Goal: Understand process/instructions

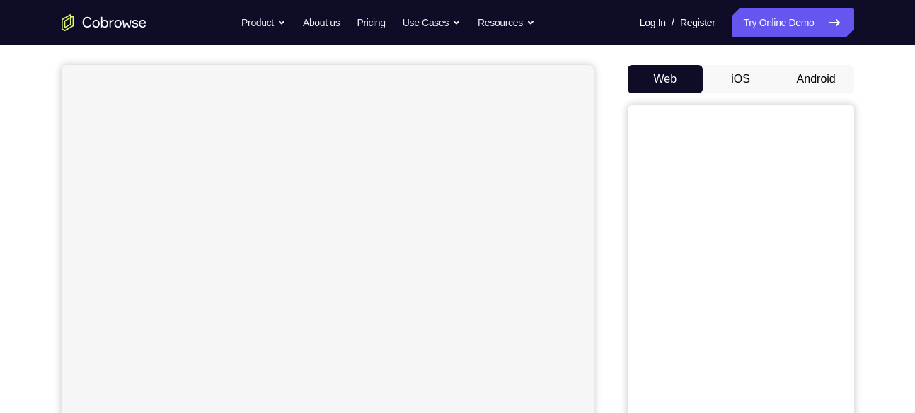
scroll to position [120, 0]
click at [797, 78] on button "Android" at bounding box center [817, 78] width 76 height 28
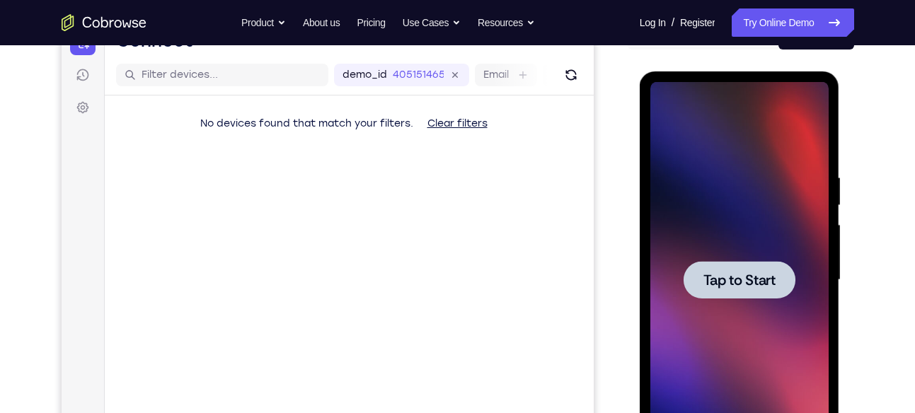
scroll to position [0, 0]
click at [761, 287] on span "Tap to Start" at bounding box center [740, 280] width 72 height 14
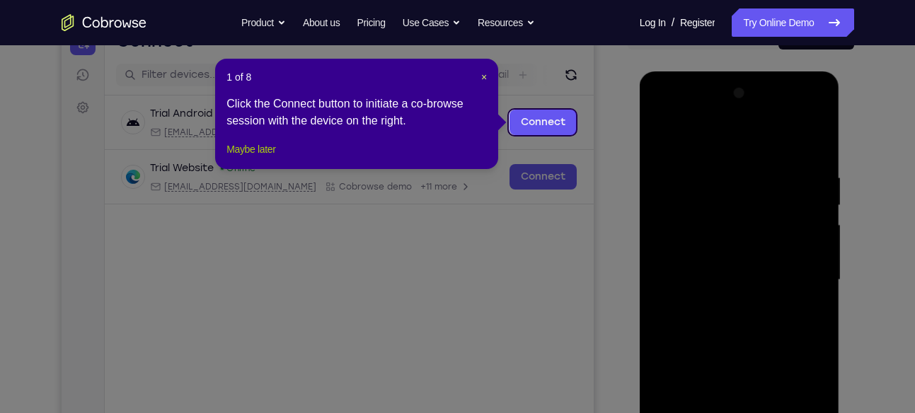
click at [227, 158] on button "Maybe later" at bounding box center [251, 149] width 49 height 17
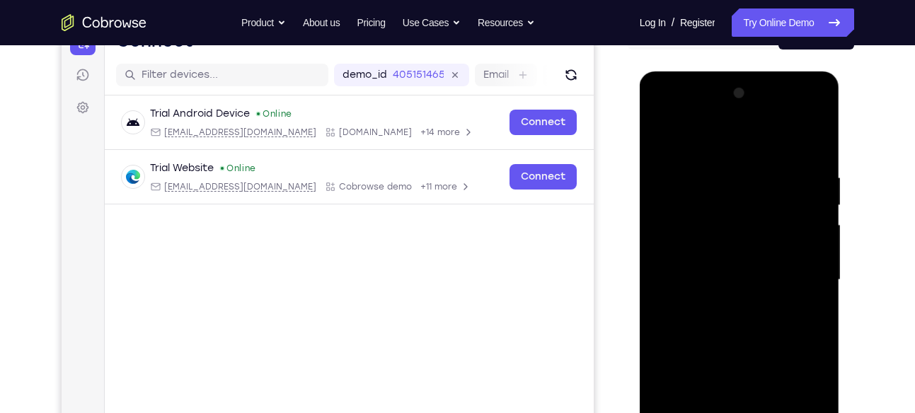
scroll to position [277, 0]
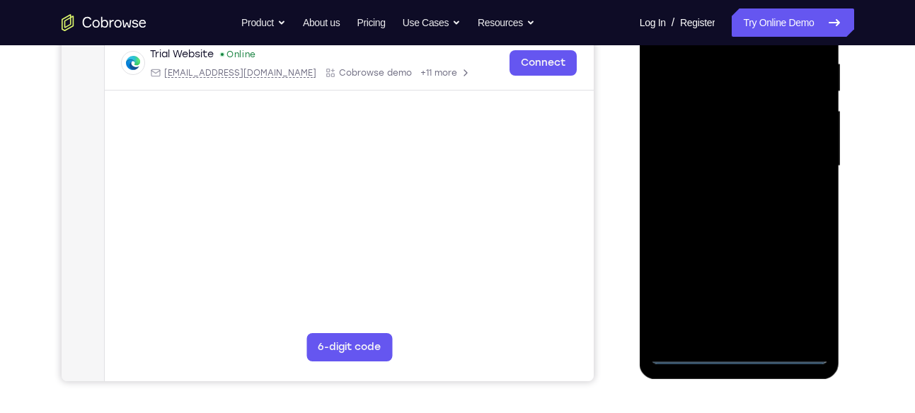
click at [735, 355] on div at bounding box center [739, 166] width 178 height 396
click at [803, 290] on div at bounding box center [739, 166] width 178 height 396
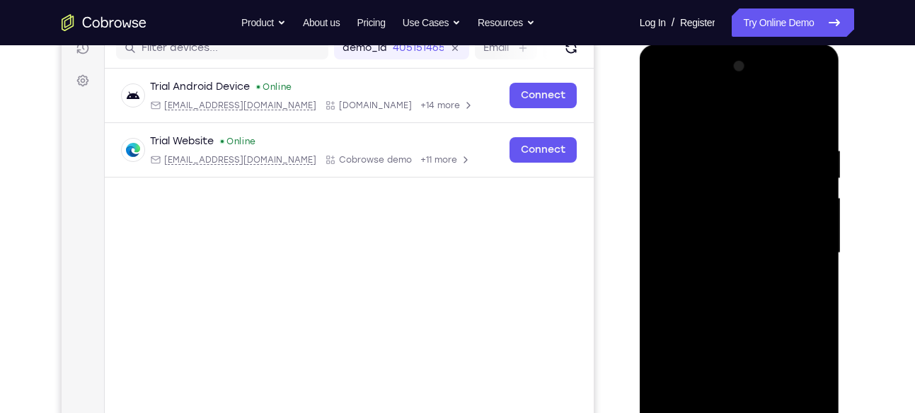
scroll to position [188, 0]
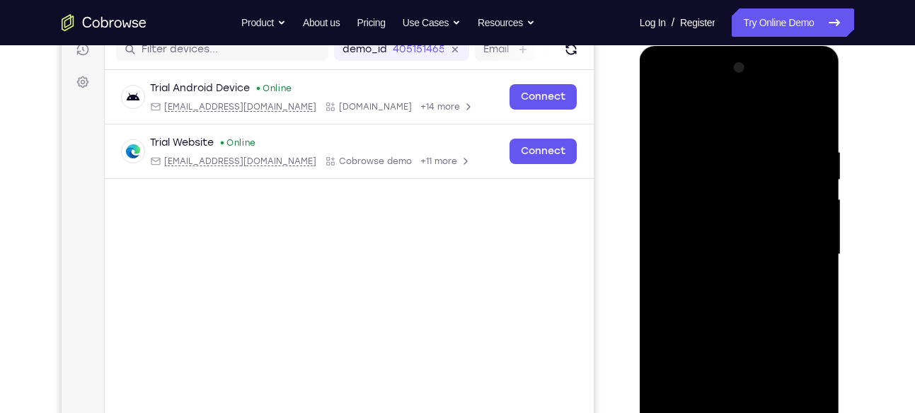
click at [662, 83] on div at bounding box center [739, 255] width 178 height 396
click at [794, 241] on div at bounding box center [739, 255] width 178 height 396
click at [719, 277] on div at bounding box center [739, 255] width 178 height 396
click at [741, 237] on div at bounding box center [739, 255] width 178 height 396
click at [726, 229] on div at bounding box center [739, 255] width 178 height 396
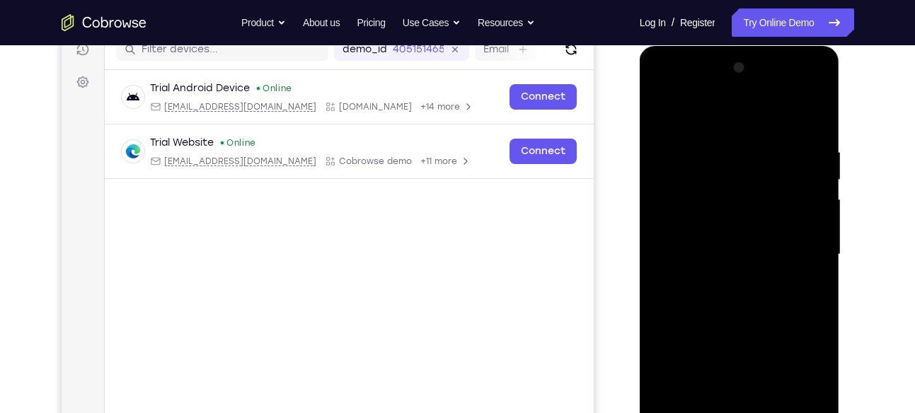
click at [726, 252] on div at bounding box center [739, 255] width 178 height 396
click at [732, 309] on div at bounding box center [739, 255] width 178 height 396
click at [732, 297] on div at bounding box center [739, 255] width 178 height 396
click at [764, 302] on div at bounding box center [739, 255] width 178 height 396
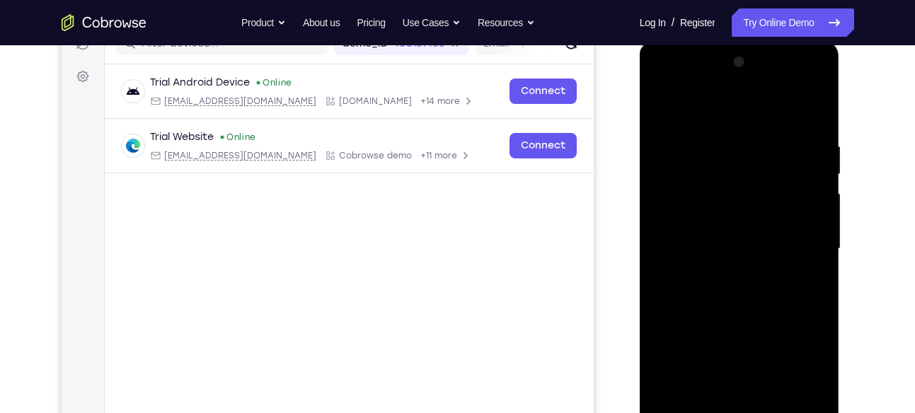
scroll to position [267, 0]
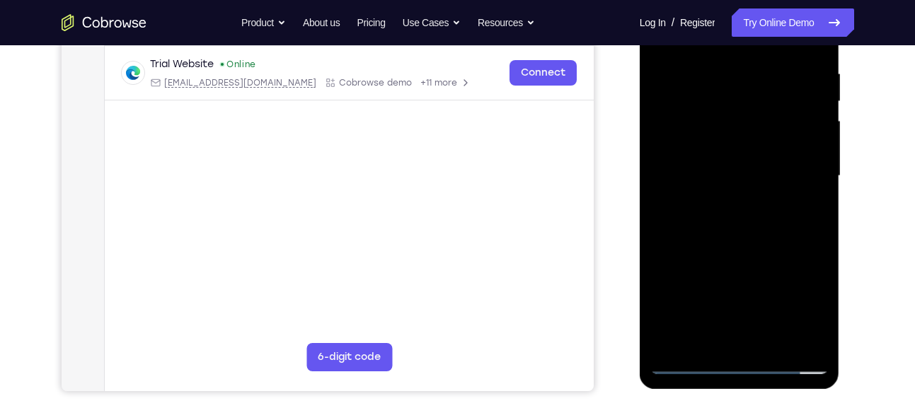
click at [735, 241] on div at bounding box center [739, 176] width 178 height 396
click at [817, 340] on div at bounding box center [739, 176] width 178 height 396
click at [775, 342] on div at bounding box center [739, 176] width 178 height 396
click at [750, 250] on div at bounding box center [739, 176] width 178 height 396
click at [789, 168] on div at bounding box center [739, 176] width 178 height 396
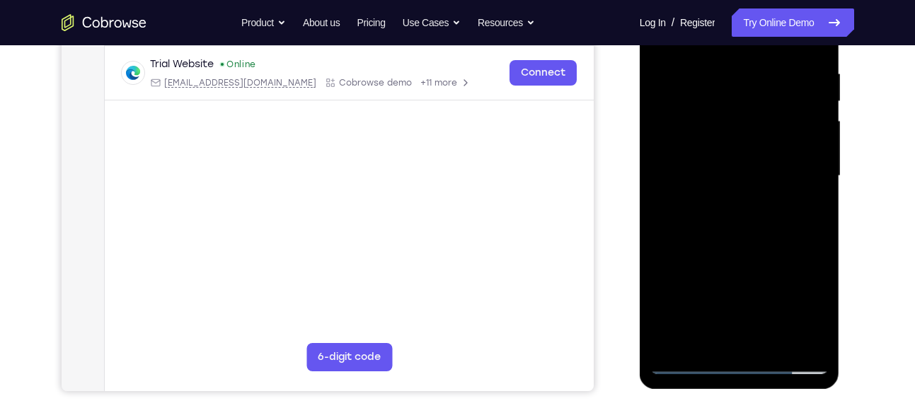
click at [703, 302] on div at bounding box center [739, 176] width 178 height 396
click at [730, 303] on div at bounding box center [739, 176] width 178 height 396
click at [817, 212] on div at bounding box center [739, 176] width 178 height 396
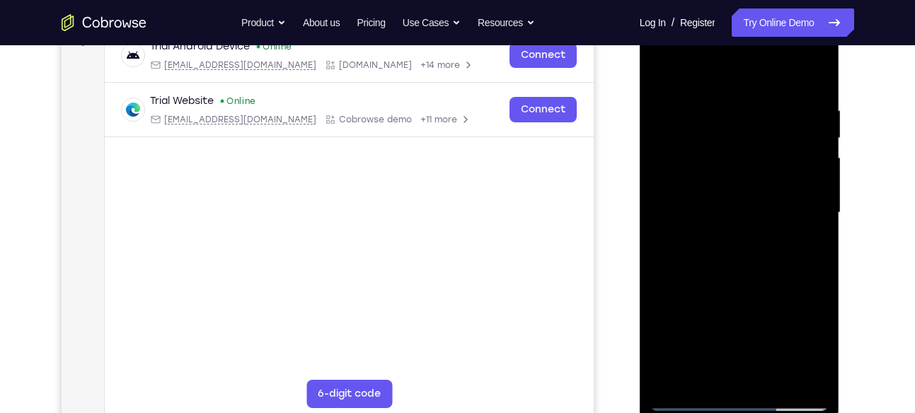
scroll to position [229, 0]
drag, startPoint x: 775, startPoint y: 137, endPoint x: 786, endPoint y: 171, distance: 35.8
click at [786, 171] on div at bounding box center [739, 214] width 178 height 396
click at [693, 152] on div at bounding box center [739, 214] width 178 height 396
click at [792, 246] on div at bounding box center [739, 214] width 178 height 396
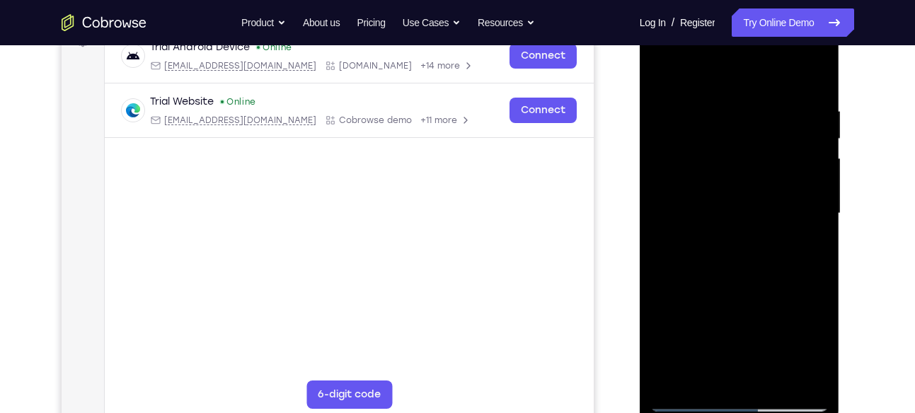
click at [801, 246] on div at bounding box center [739, 214] width 178 height 396
click at [738, 246] on div at bounding box center [739, 214] width 178 height 396
click at [805, 248] on div at bounding box center [739, 214] width 178 height 396
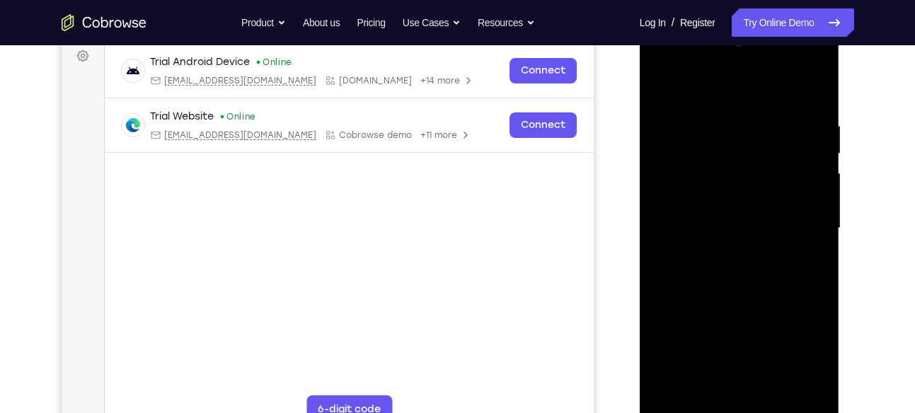
scroll to position [214, 0]
click at [661, 91] on div at bounding box center [739, 229] width 178 height 396
click at [663, 81] on div at bounding box center [739, 229] width 178 height 396
click at [818, 86] on div at bounding box center [739, 229] width 178 height 396
click at [784, 112] on div at bounding box center [739, 229] width 178 height 396
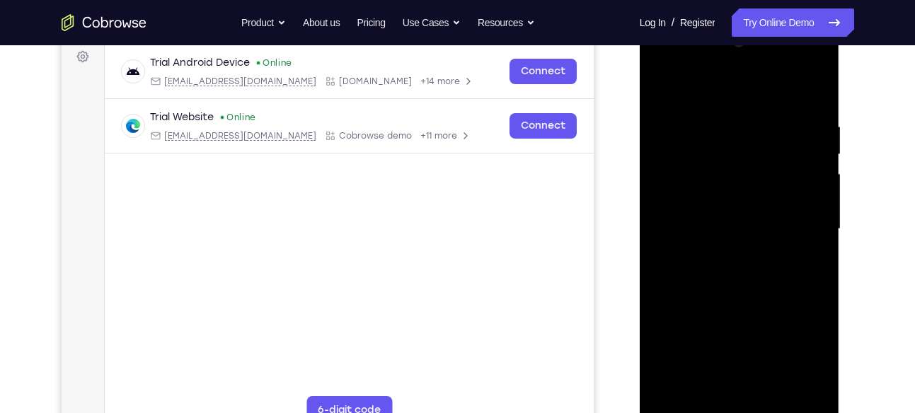
click at [715, 107] on div at bounding box center [739, 229] width 178 height 396
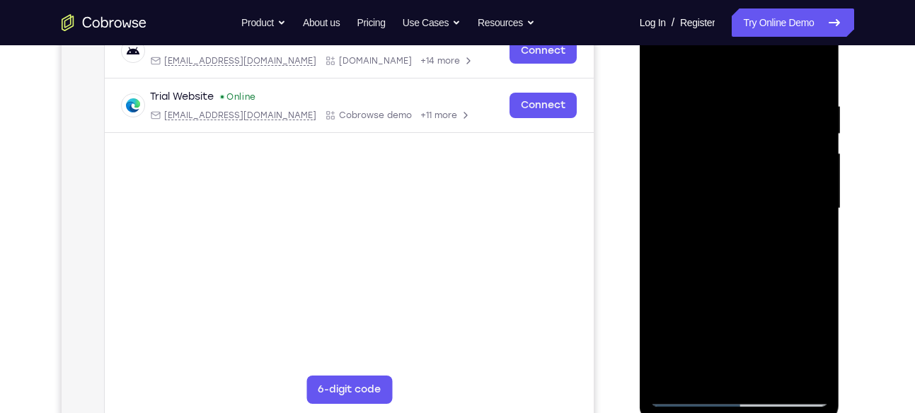
scroll to position [235, 0]
click at [663, 66] on div at bounding box center [739, 208] width 178 height 396
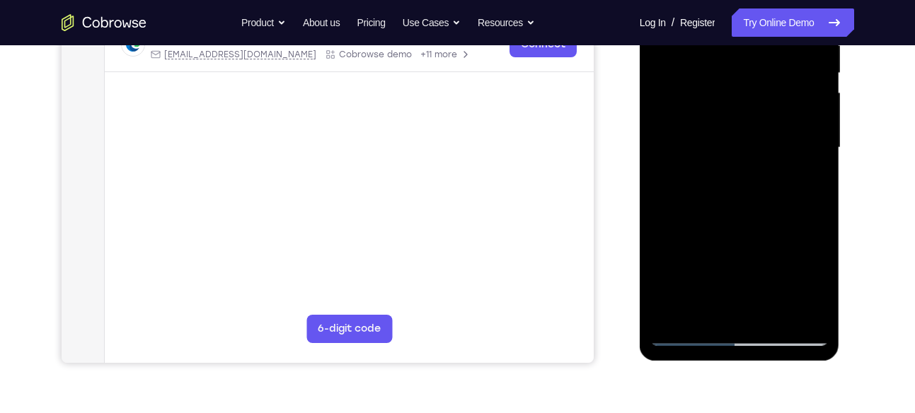
scroll to position [333, 0]
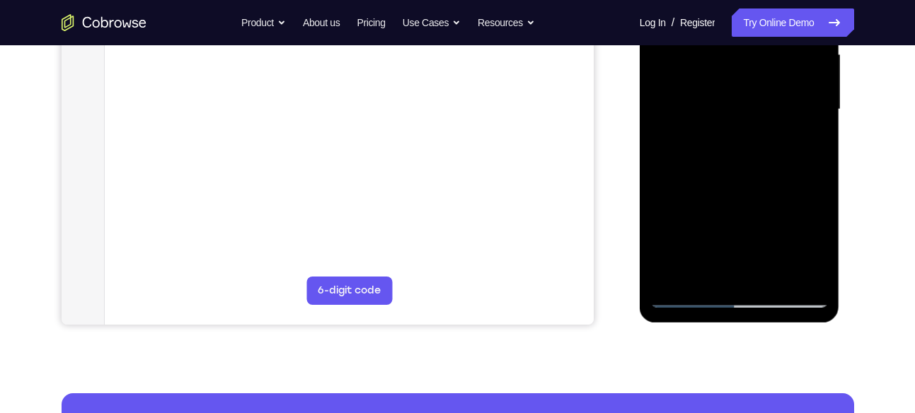
click at [770, 275] on div at bounding box center [739, 110] width 178 height 396
click at [734, 95] on div at bounding box center [739, 110] width 178 height 396
click at [808, 144] on div at bounding box center [739, 110] width 178 height 396
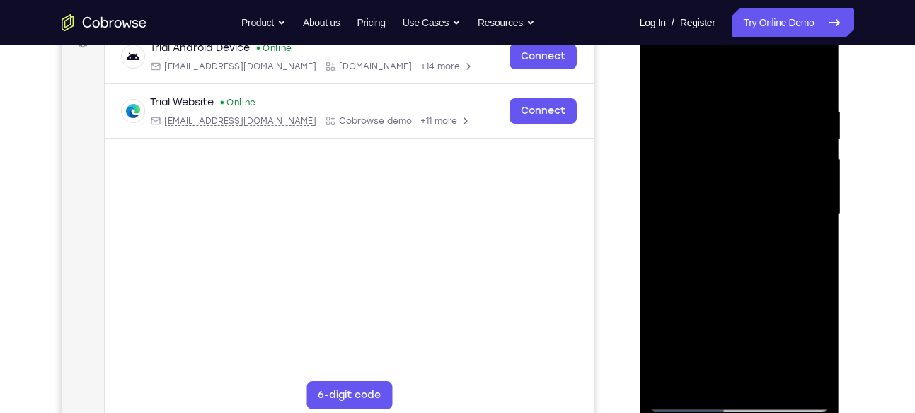
scroll to position [210, 0]
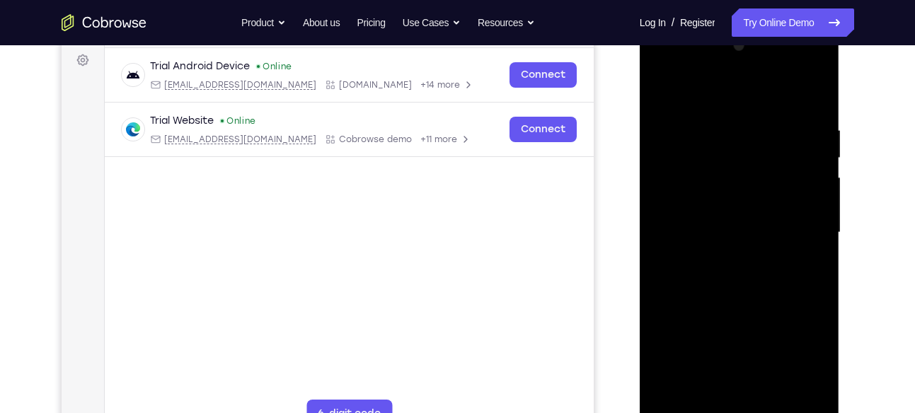
drag, startPoint x: 670, startPoint y: 164, endPoint x: 677, endPoint y: 225, distance: 61.3
click at [677, 225] on div at bounding box center [739, 233] width 178 height 396
drag, startPoint x: 699, startPoint y: 166, endPoint x: 708, endPoint y: 234, distance: 68.5
click at [708, 234] on div at bounding box center [739, 233] width 178 height 396
click at [709, 195] on div at bounding box center [739, 233] width 178 height 396
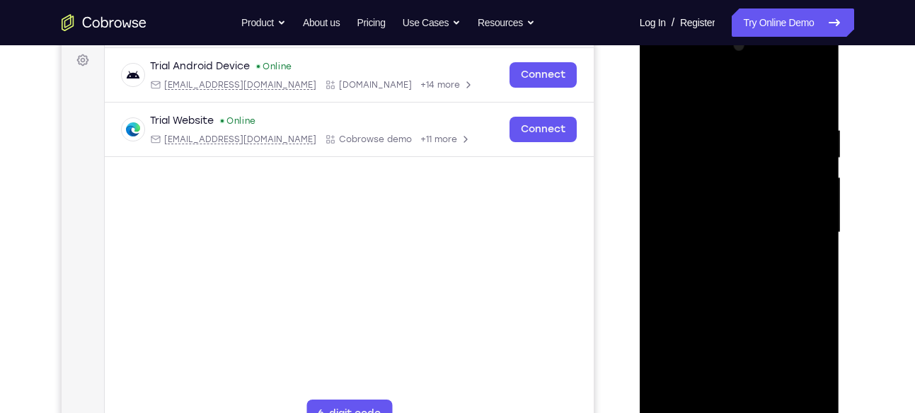
click at [793, 193] on div at bounding box center [739, 233] width 178 height 396
click at [806, 270] on div at bounding box center [739, 233] width 178 height 396
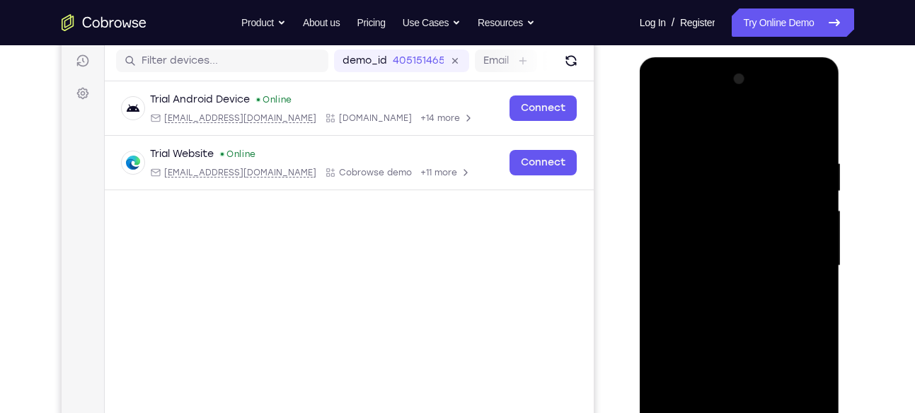
scroll to position [214, 0]
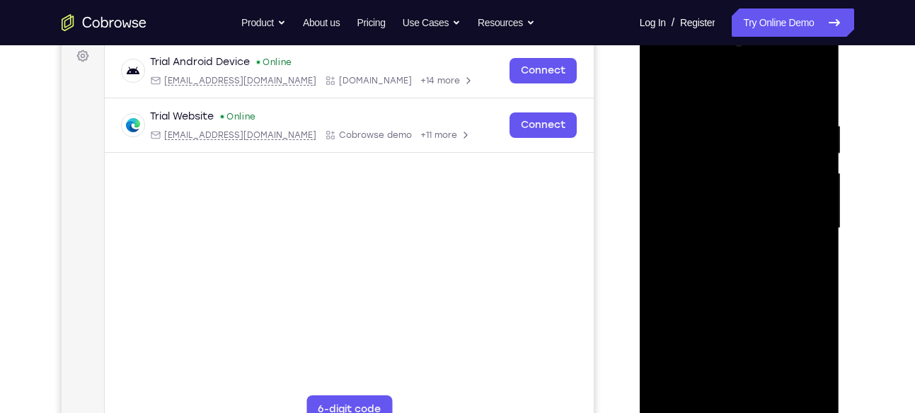
drag, startPoint x: 697, startPoint y: 181, endPoint x: 709, endPoint y: 245, distance: 64.8
click at [709, 245] on div at bounding box center [739, 228] width 178 height 396
drag, startPoint x: 678, startPoint y: 177, endPoint x: 681, endPoint y: 227, distance: 49.6
click at [681, 227] on div at bounding box center [739, 228] width 178 height 396
drag, startPoint x: 690, startPoint y: 192, endPoint x: 687, endPoint y: 101, distance: 90.7
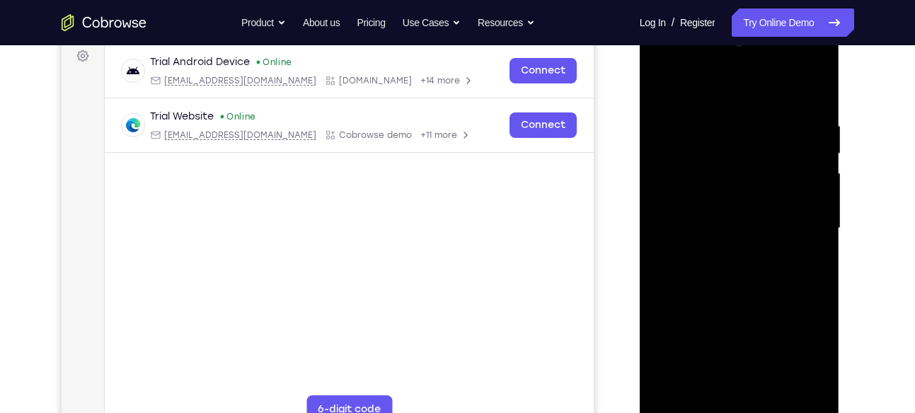
click at [687, 101] on div at bounding box center [739, 228] width 178 height 396
click at [689, 190] on div at bounding box center [739, 228] width 178 height 396
drag, startPoint x: 689, startPoint y: 190, endPoint x: 682, endPoint y: 114, distance: 76.0
click at [682, 114] on div at bounding box center [739, 228] width 178 height 396
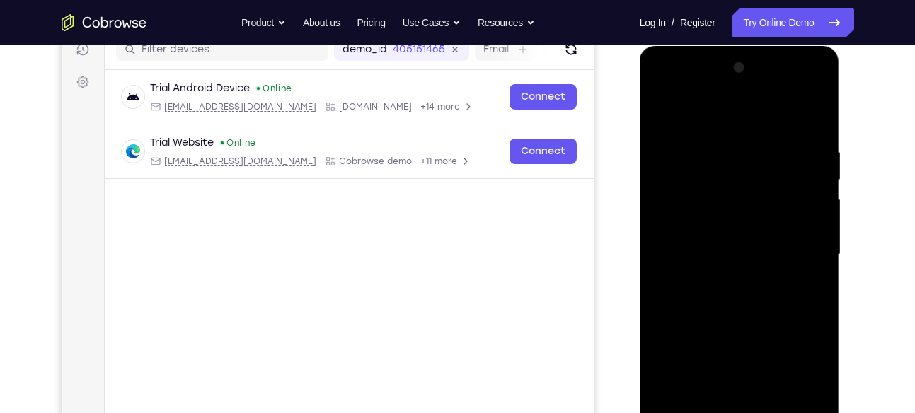
scroll to position [185, 0]
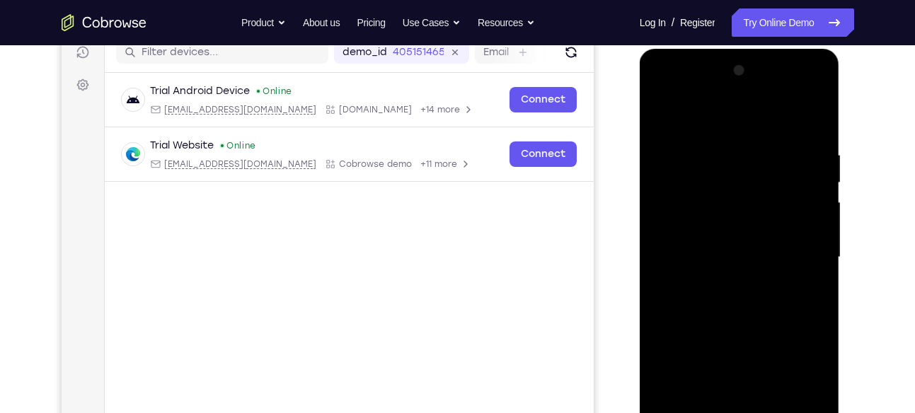
click at [657, 113] on div at bounding box center [739, 257] width 178 height 396
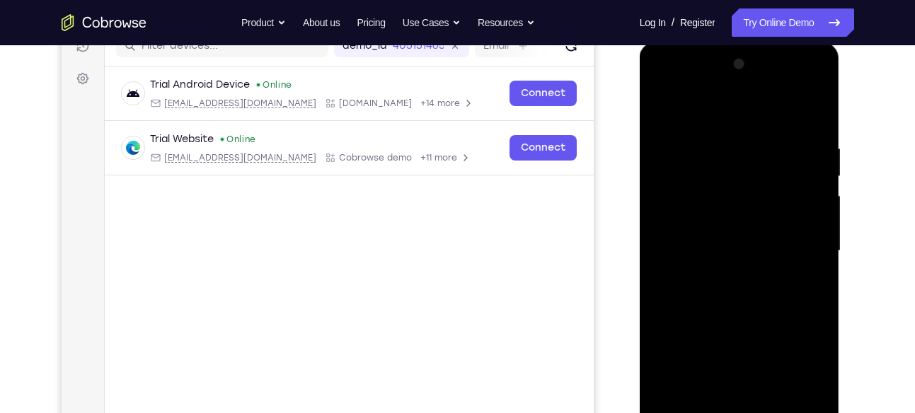
scroll to position [191, 0]
click at [665, 107] on div at bounding box center [739, 252] width 178 height 396
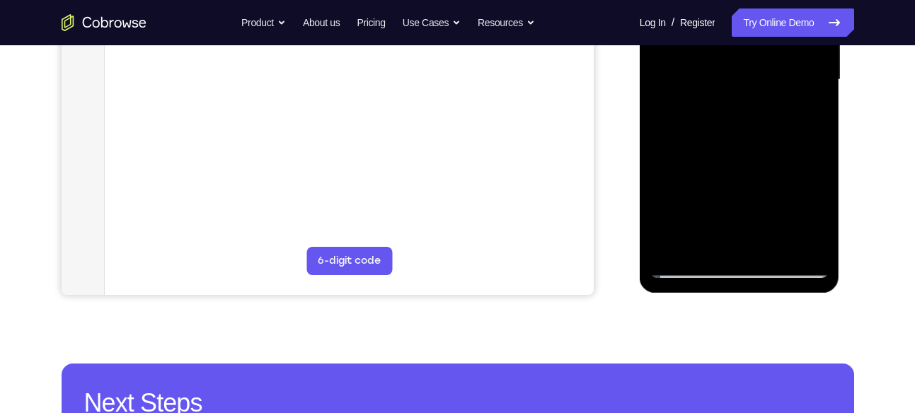
scroll to position [362, 0]
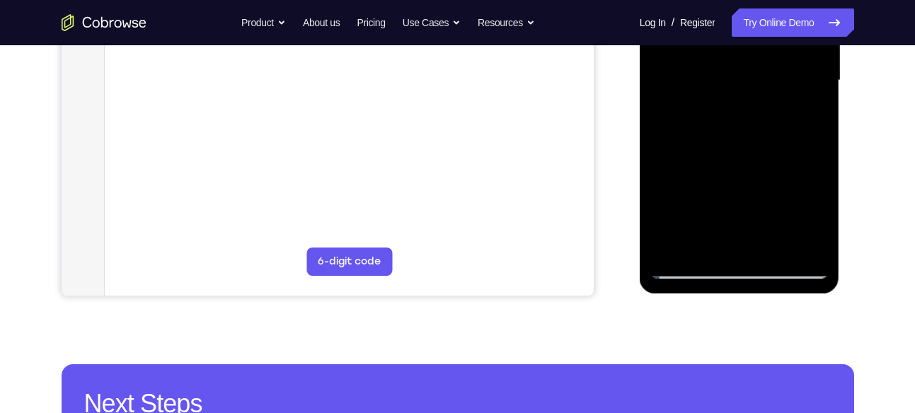
click at [806, 250] on div at bounding box center [739, 81] width 178 height 396
drag, startPoint x: 740, startPoint y: 186, endPoint x: 737, endPoint y: 141, distance: 45.4
click at [737, 141] on div at bounding box center [739, 81] width 178 height 396
click at [808, 162] on div at bounding box center [739, 81] width 178 height 396
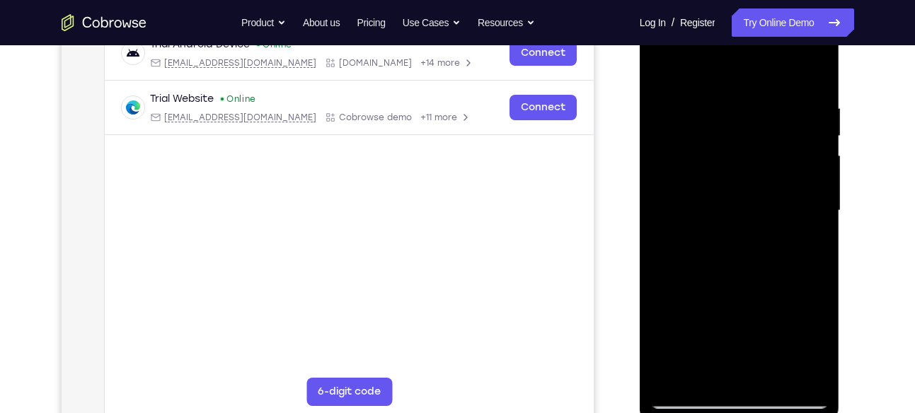
scroll to position [231, 0]
drag, startPoint x: 722, startPoint y: 260, endPoint x: 724, endPoint y: 186, distance: 73.6
click at [724, 186] on div at bounding box center [739, 211] width 178 height 396
click at [816, 212] on div at bounding box center [739, 211] width 178 height 396
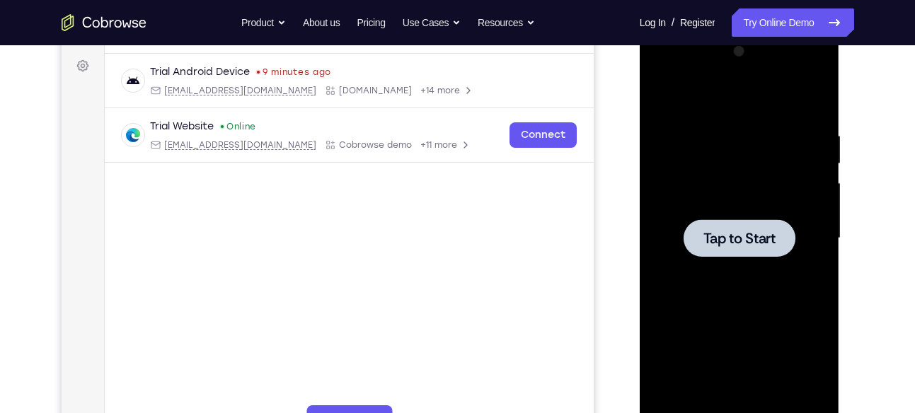
scroll to position [205, 0]
click at [753, 224] on div at bounding box center [740, 238] width 112 height 38
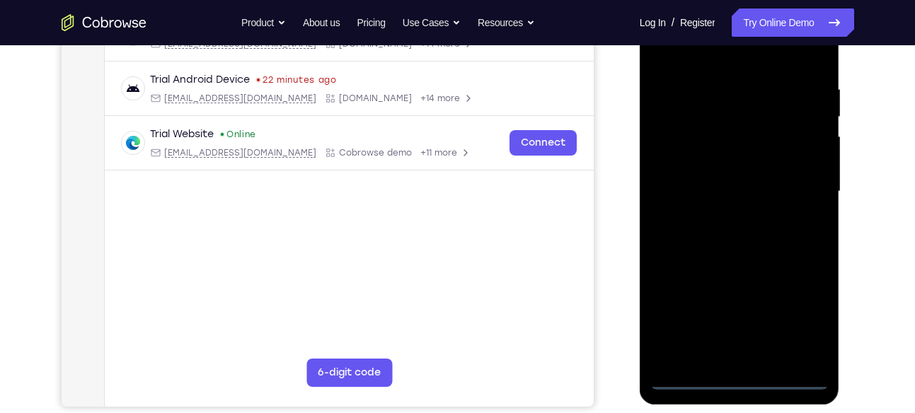
scroll to position [254, 0]
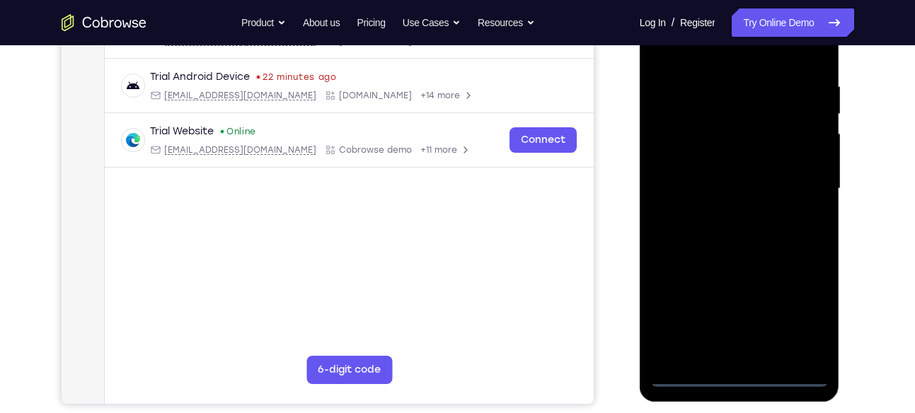
click at [736, 377] on div at bounding box center [739, 189] width 178 height 396
click at [807, 315] on div at bounding box center [739, 189] width 178 height 396
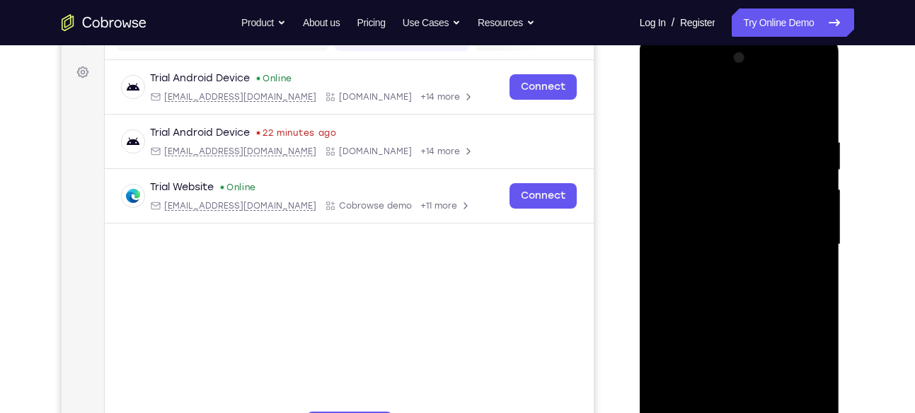
scroll to position [197, 0]
click at [663, 78] on div at bounding box center [739, 245] width 178 height 396
click at [806, 236] on div at bounding box center [739, 245] width 178 height 396
click at [722, 271] on div at bounding box center [739, 245] width 178 height 396
click at [755, 229] on div at bounding box center [739, 245] width 178 height 396
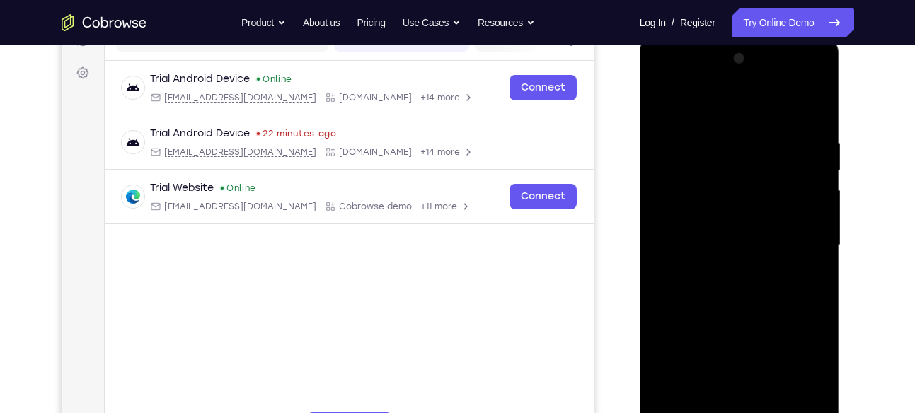
click at [745, 217] on div at bounding box center [739, 245] width 178 height 396
click at [739, 243] on div at bounding box center [739, 245] width 178 height 396
click at [736, 294] on div at bounding box center [739, 245] width 178 height 396
click at [735, 285] on div at bounding box center [739, 245] width 178 height 396
click at [746, 289] on div at bounding box center [739, 245] width 178 height 396
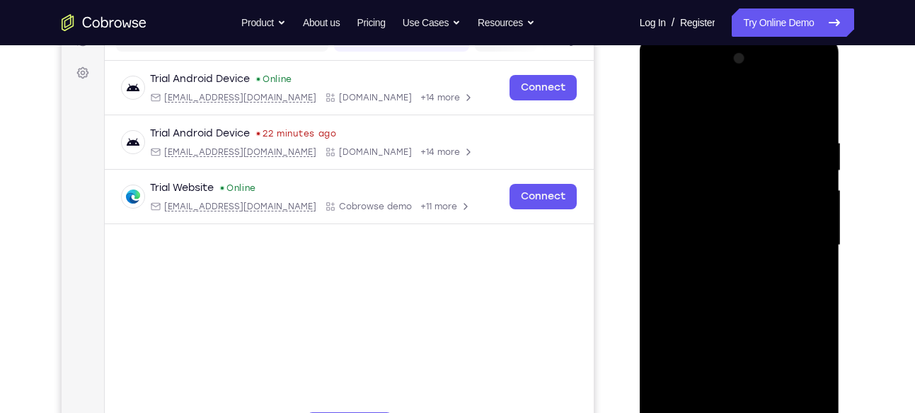
click at [730, 285] on div at bounding box center [739, 245] width 178 height 396
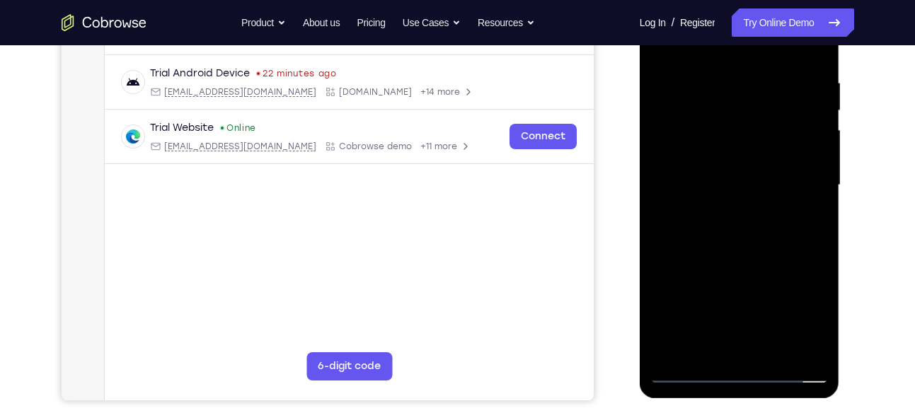
scroll to position [267, 0]
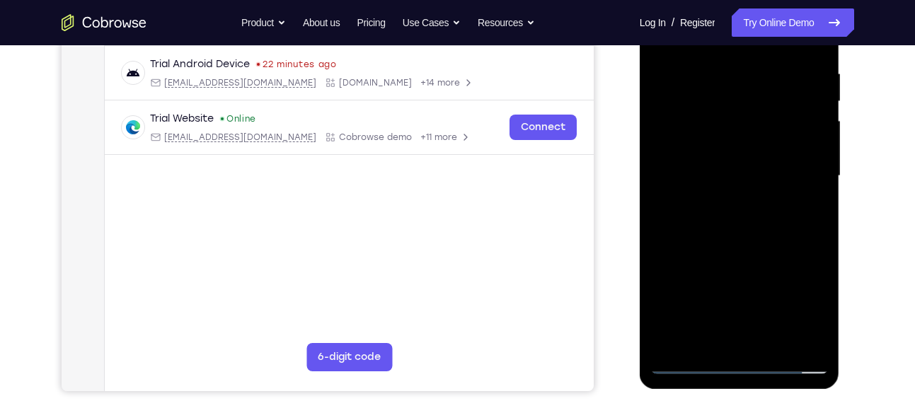
click at [699, 168] on div at bounding box center [739, 176] width 178 height 396
drag, startPoint x: 745, startPoint y: 100, endPoint x: 699, endPoint y: 168, distance: 83.0
click at [699, 168] on div at bounding box center [739, 176] width 178 height 396
click at [715, 241] on div at bounding box center [739, 176] width 178 height 396
click at [774, 195] on div at bounding box center [739, 176] width 178 height 396
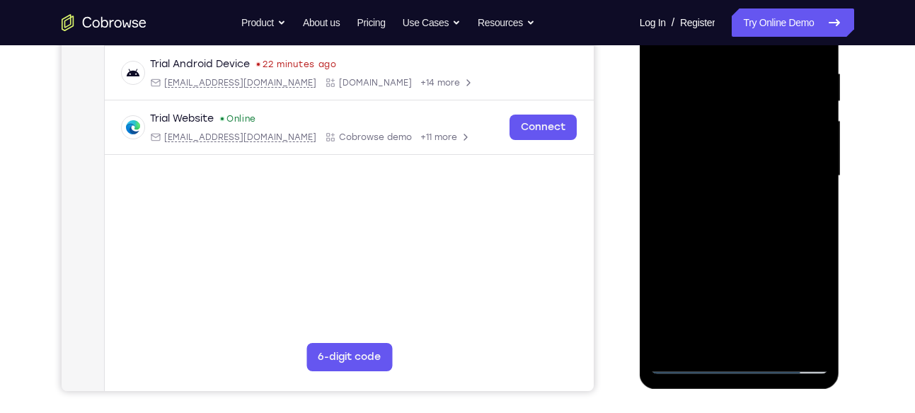
click at [774, 195] on div at bounding box center [739, 176] width 178 height 396
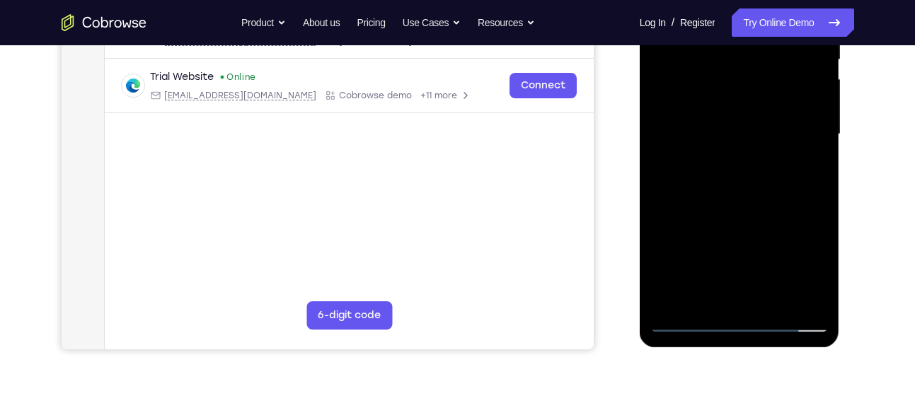
scroll to position [322, 0]
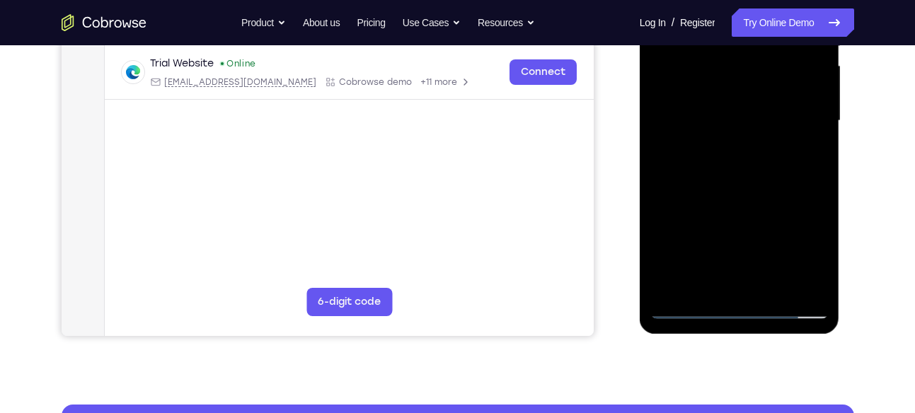
click at [767, 291] on div at bounding box center [739, 121] width 178 height 396
click at [731, 192] on div at bounding box center [739, 121] width 178 height 396
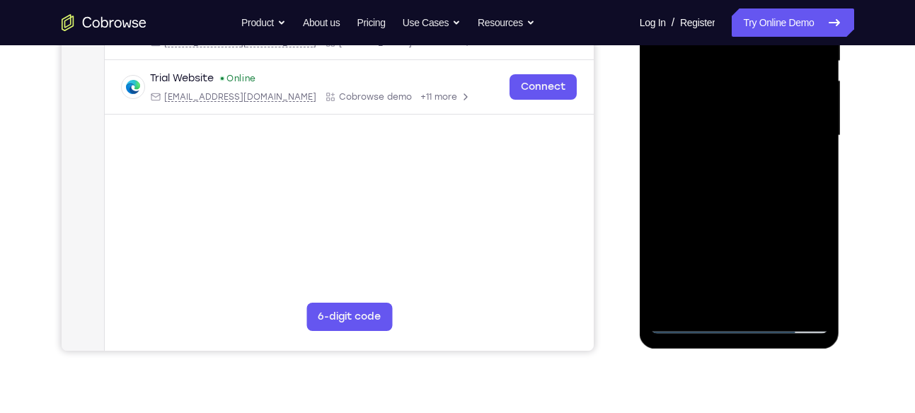
scroll to position [338, 0]
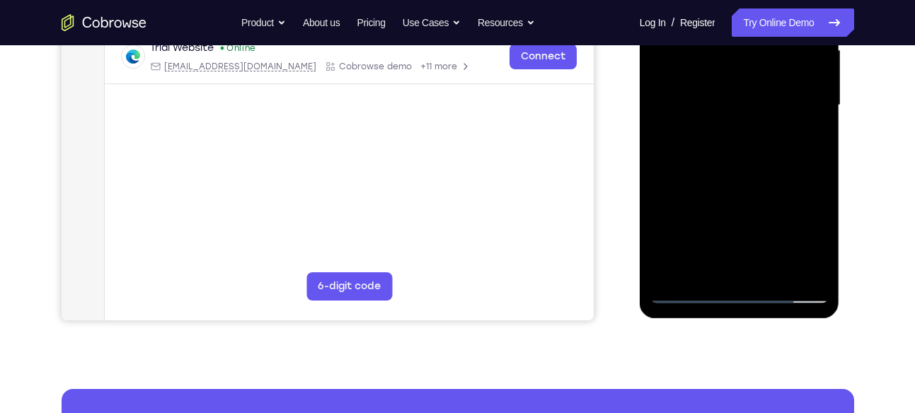
click at [687, 290] on div at bounding box center [739, 105] width 178 height 396
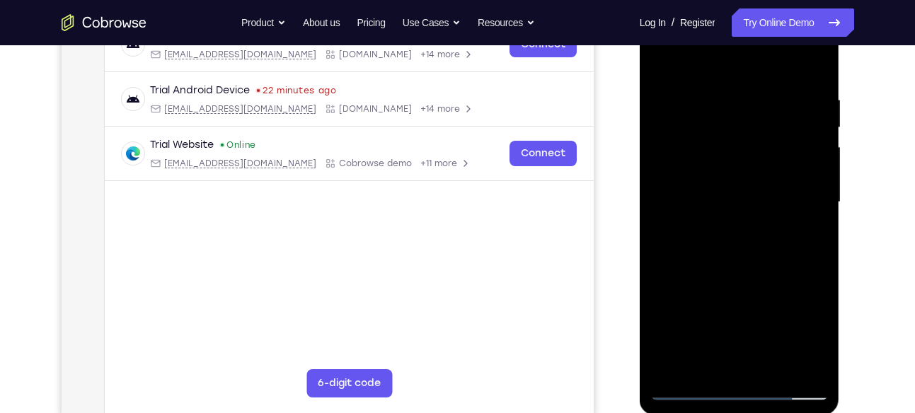
scroll to position [246, 0]
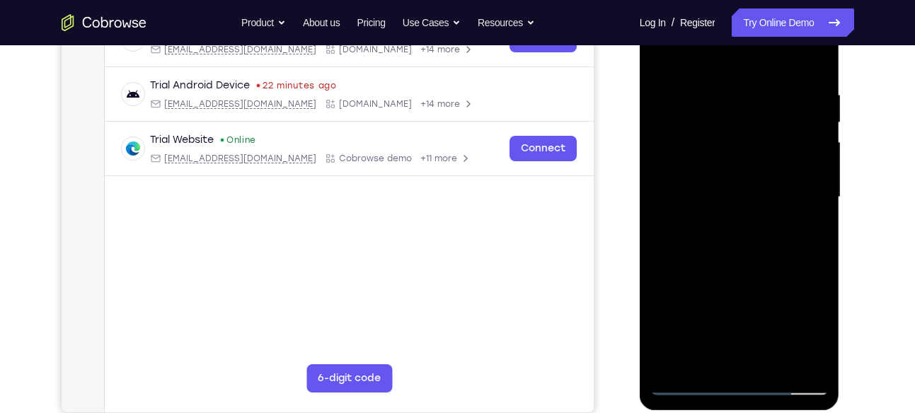
drag, startPoint x: 743, startPoint y: 246, endPoint x: 738, endPoint y: 93, distance: 153.0
click at [738, 93] on div at bounding box center [739, 197] width 178 height 396
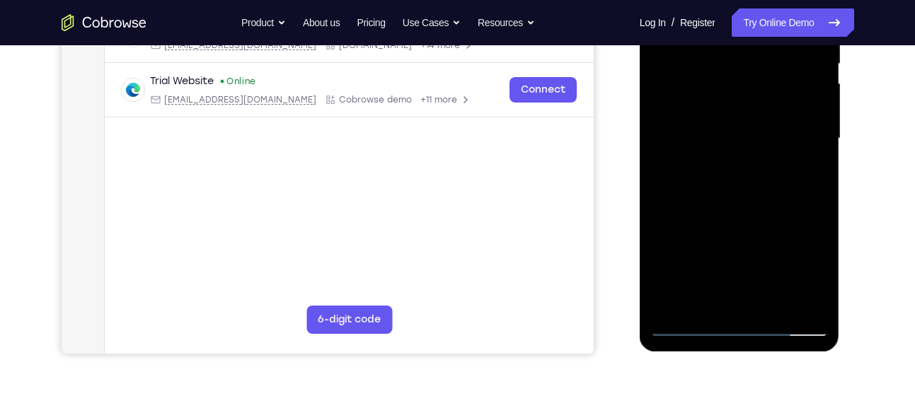
scroll to position [296, 0]
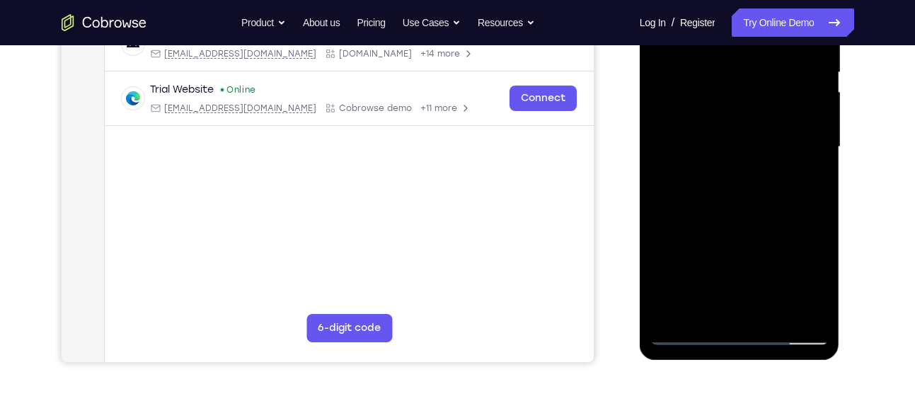
drag, startPoint x: 740, startPoint y: 201, endPoint x: 734, endPoint y: 134, distance: 66.8
click at [734, 134] on div at bounding box center [739, 147] width 178 height 396
drag, startPoint x: 752, startPoint y: 268, endPoint x: 745, endPoint y: 107, distance: 161.6
click at [745, 107] on div at bounding box center [739, 147] width 178 height 396
drag, startPoint x: 759, startPoint y: 256, endPoint x: 752, endPoint y: 89, distance: 167.2
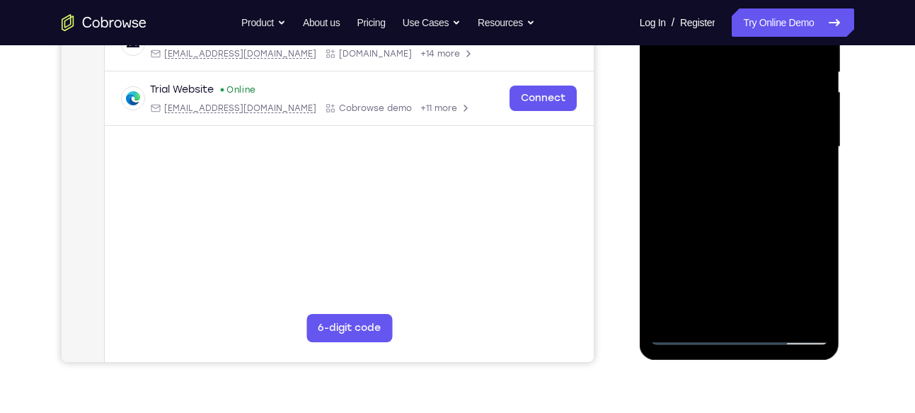
click at [752, 89] on div at bounding box center [739, 147] width 178 height 396
drag, startPoint x: 757, startPoint y: 220, endPoint x: 750, endPoint y: 84, distance: 136.1
click at [750, 84] on div at bounding box center [739, 147] width 178 height 396
drag, startPoint x: 762, startPoint y: 259, endPoint x: 755, endPoint y: 118, distance: 141.0
click at [755, 118] on div at bounding box center [739, 147] width 178 height 396
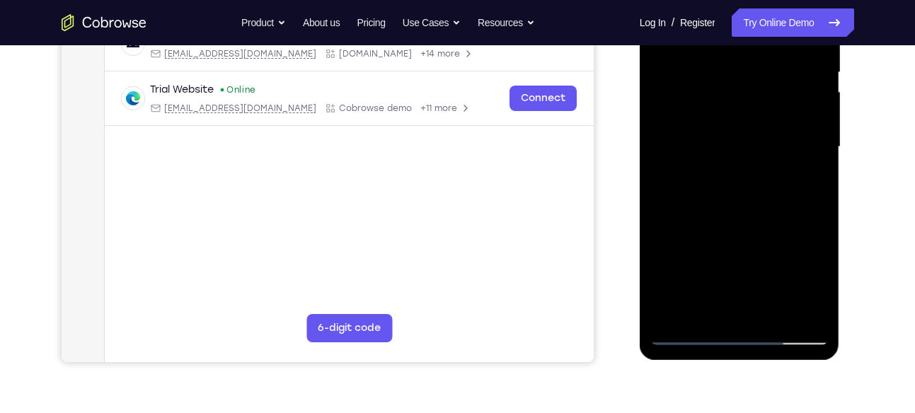
drag, startPoint x: 750, startPoint y: 248, endPoint x: 739, endPoint y: 108, distance: 140.6
click at [739, 108] on div at bounding box center [739, 147] width 178 height 396
drag, startPoint x: 752, startPoint y: 278, endPoint x: 755, endPoint y: 101, distance: 177.0
click at [755, 101] on div at bounding box center [739, 147] width 178 height 396
drag, startPoint x: 760, startPoint y: 253, endPoint x: 757, endPoint y: 212, distance: 41.2
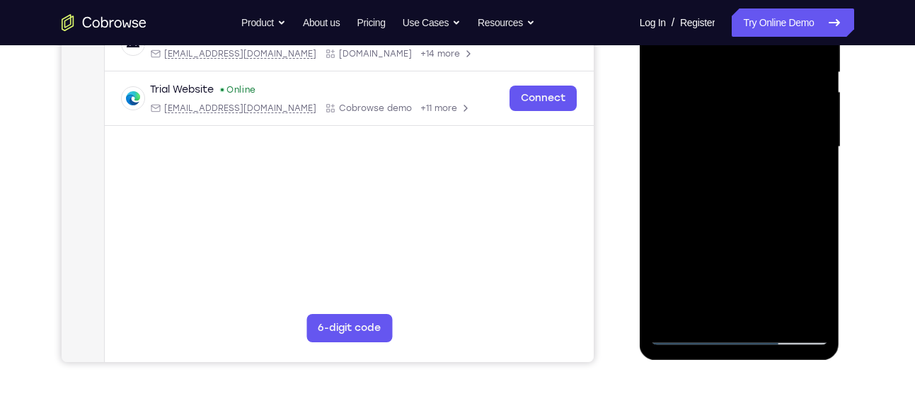
click at [757, 212] on div at bounding box center [739, 147] width 178 height 396
drag, startPoint x: 738, startPoint y: 176, endPoint x: 737, endPoint y: 147, distance: 29.1
click at [737, 147] on div at bounding box center [739, 147] width 178 height 396
drag, startPoint x: 763, startPoint y: 258, endPoint x: 770, endPoint y: 128, distance: 130.4
click at [770, 128] on div at bounding box center [739, 147] width 178 height 396
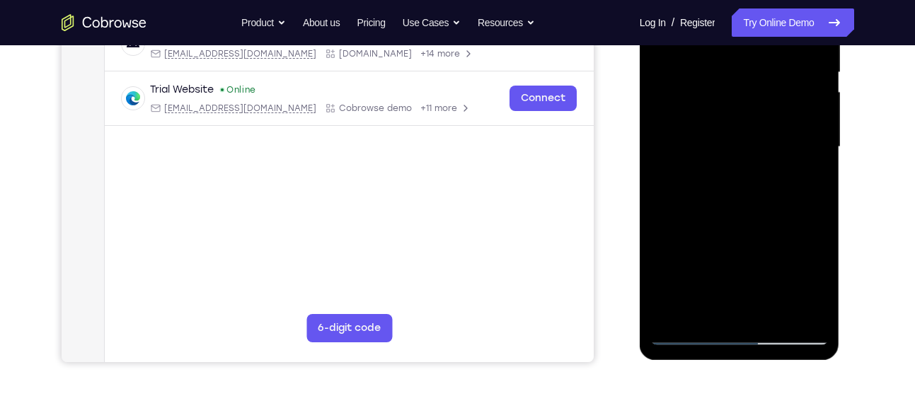
click at [702, 151] on div at bounding box center [739, 147] width 178 height 396
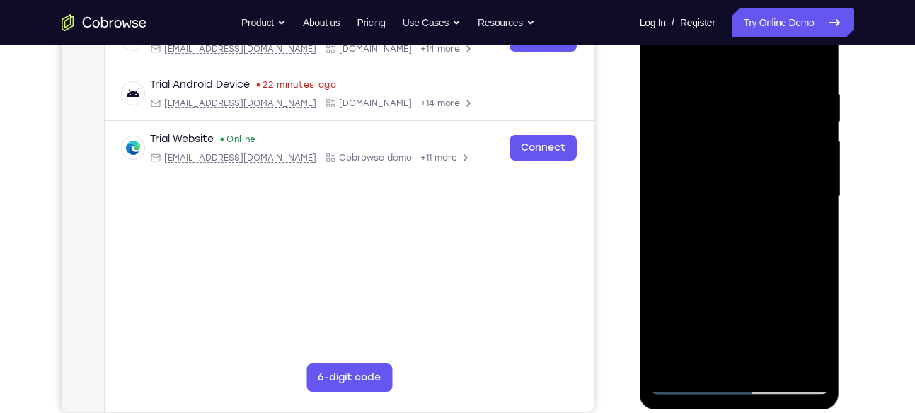
scroll to position [247, 0]
drag, startPoint x: 774, startPoint y: 205, endPoint x: 771, endPoint y: 136, distance: 68.7
click at [771, 136] on div at bounding box center [739, 196] width 178 height 396
drag, startPoint x: 778, startPoint y: 218, endPoint x: 774, endPoint y: 143, distance: 75.2
click at [774, 143] on div at bounding box center [739, 196] width 178 height 396
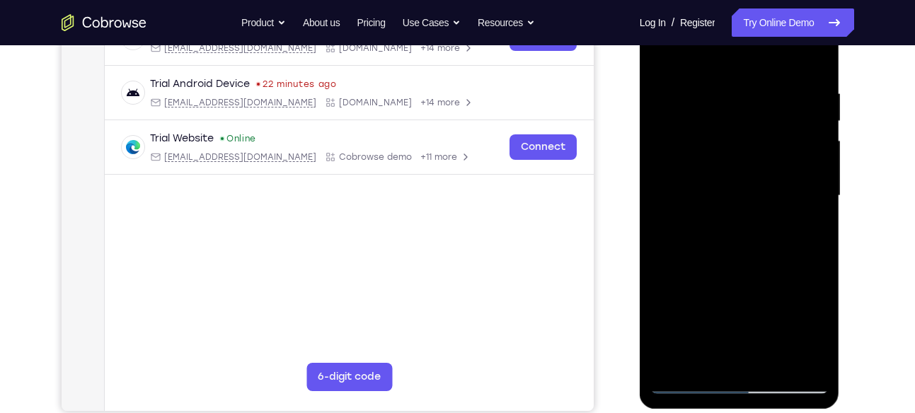
drag, startPoint x: 780, startPoint y: 267, endPoint x: 778, endPoint y: 168, distance: 99.1
click at [778, 168] on div at bounding box center [739, 196] width 178 height 396
drag, startPoint x: 776, startPoint y: 201, endPoint x: 775, endPoint y: 113, distance: 87.8
click at [775, 113] on div at bounding box center [739, 196] width 178 height 396
drag, startPoint x: 773, startPoint y: 210, endPoint x: 778, endPoint y: 115, distance: 94.3
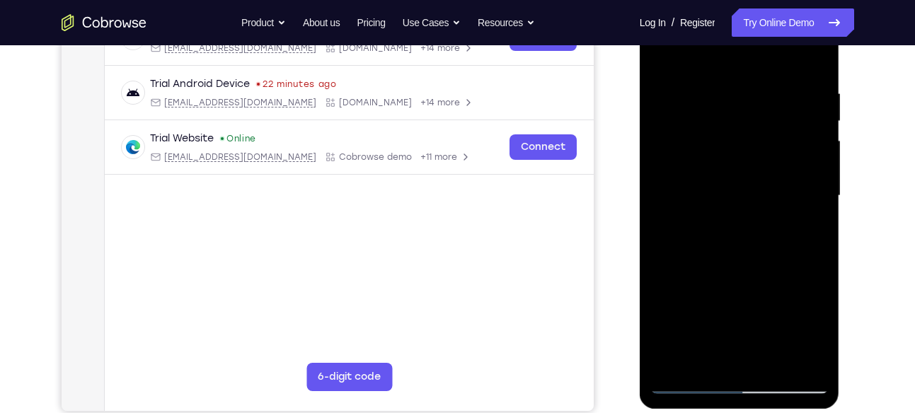
click at [778, 115] on div at bounding box center [739, 196] width 178 height 396
drag, startPoint x: 767, startPoint y: 203, endPoint x: 770, endPoint y: 108, distance: 94.9
click at [770, 108] on div at bounding box center [739, 196] width 178 height 396
drag, startPoint x: 784, startPoint y: 260, endPoint x: 779, endPoint y: 211, distance: 49.7
click at [779, 211] on div at bounding box center [739, 196] width 178 height 396
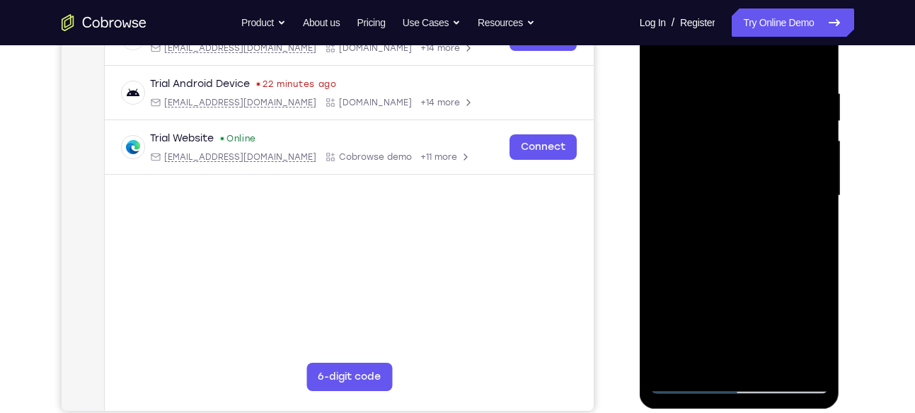
click at [726, 218] on div at bounding box center [739, 196] width 178 height 396
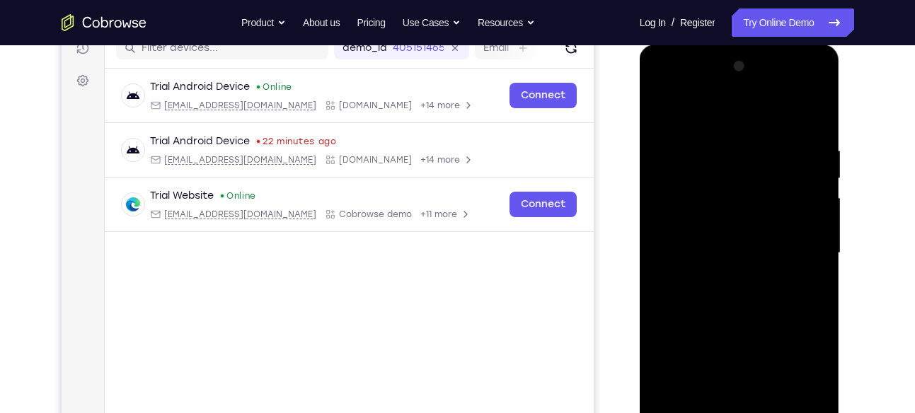
scroll to position [186, 0]
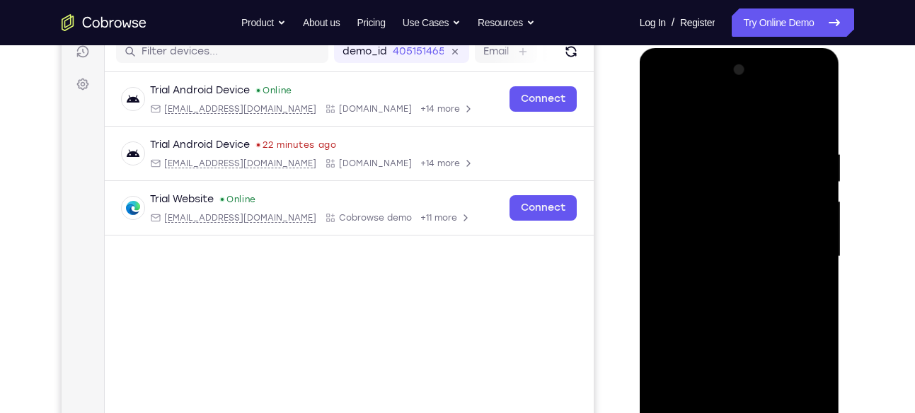
click at [662, 112] on div at bounding box center [739, 257] width 178 height 396
drag, startPoint x: 755, startPoint y: 246, endPoint x: 750, endPoint y: 116, distance: 129.6
click at [750, 116] on div at bounding box center [739, 257] width 178 height 396
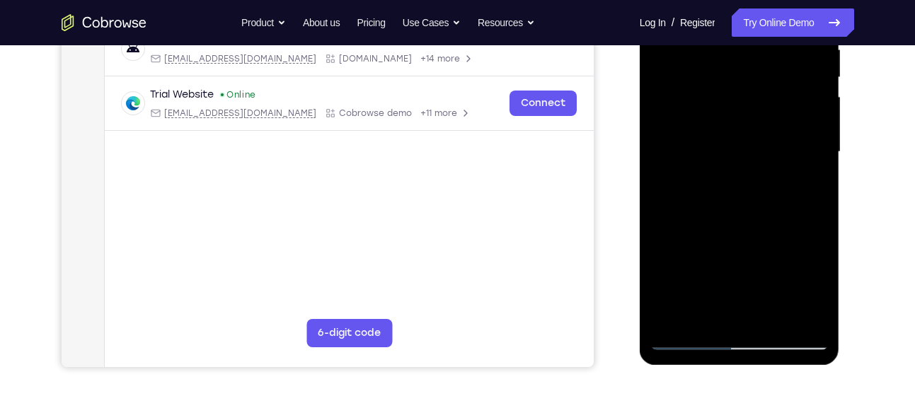
drag, startPoint x: 755, startPoint y: 253, endPoint x: 749, endPoint y: 108, distance: 145.2
click at [749, 108] on div at bounding box center [739, 152] width 178 height 396
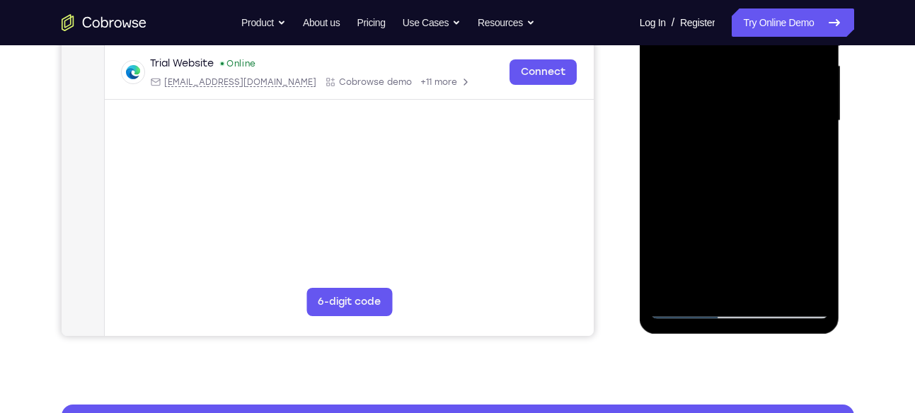
scroll to position [321, 0]
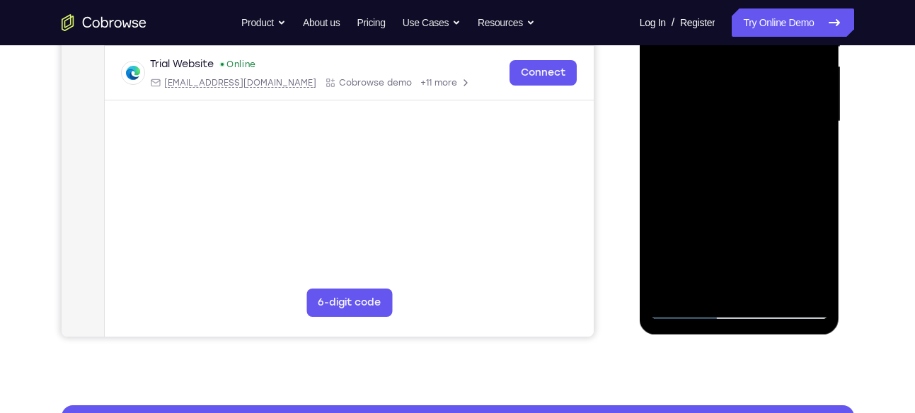
drag, startPoint x: 742, startPoint y: 151, endPoint x: 728, endPoint y: 53, distance: 99.3
click at [728, 53] on div at bounding box center [739, 122] width 178 height 396
drag, startPoint x: 743, startPoint y: 200, endPoint x: 725, endPoint y: 103, distance: 98.7
click at [725, 103] on div at bounding box center [739, 122] width 178 height 396
drag, startPoint x: 741, startPoint y: 224, endPoint x: 727, endPoint y: 46, distance: 178.9
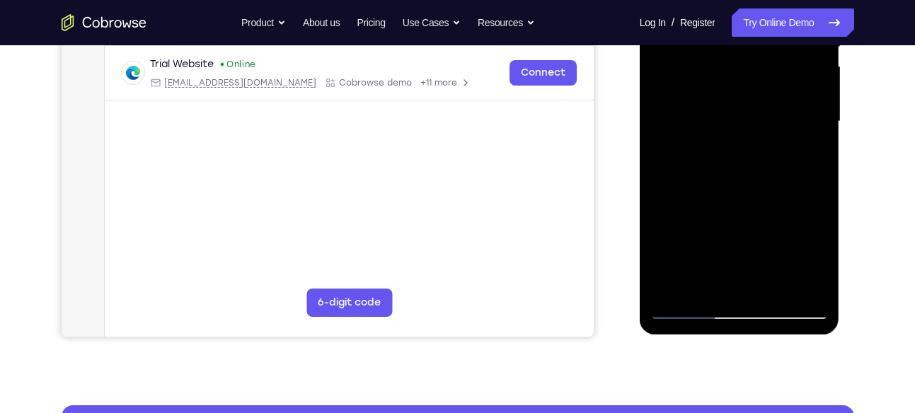
click at [727, 46] on div at bounding box center [739, 122] width 178 height 396
drag, startPoint x: 743, startPoint y: 243, endPoint x: 738, endPoint y: 113, distance: 130.3
click at [738, 113] on div at bounding box center [739, 122] width 178 height 396
drag, startPoint x: 749, startPoint y: 222, endPoint x: 741, endPoint y: 84, distance: 137.5
click at [741, 84] on div at bounding box center [739, 122] width 178 height 396
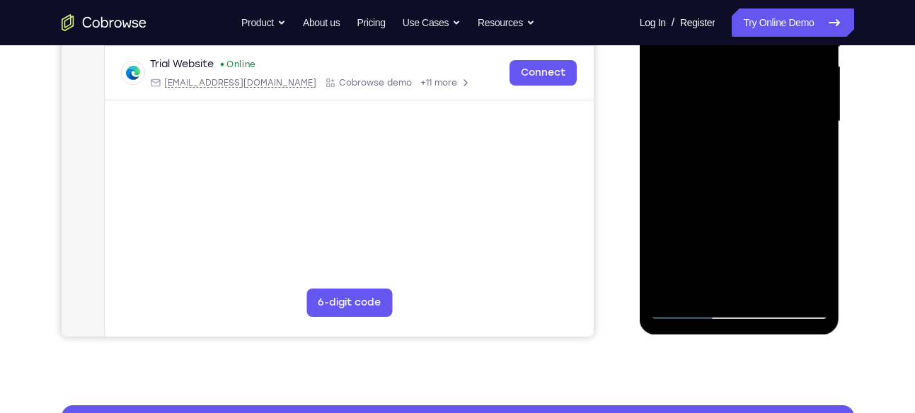
drag, startPoint x: 752, startPoint y: 181, endPoint x: 750, endPoint y: 55, distance: 126.7
click at [750, 55] on div at bounding box center [739, 122] width 178 height 396
drag, startPoint x: 768, startPoint y: 223, endPoint x: 765, endPoint y: 147, distance: 76.5
click at [765, 147] on div at bounding box center [739, 122] width 178 height 396
drag, startPoint x: 769, startPoint y: 225, endPoint x: 772, endPoint y: 91, distance: 133.8
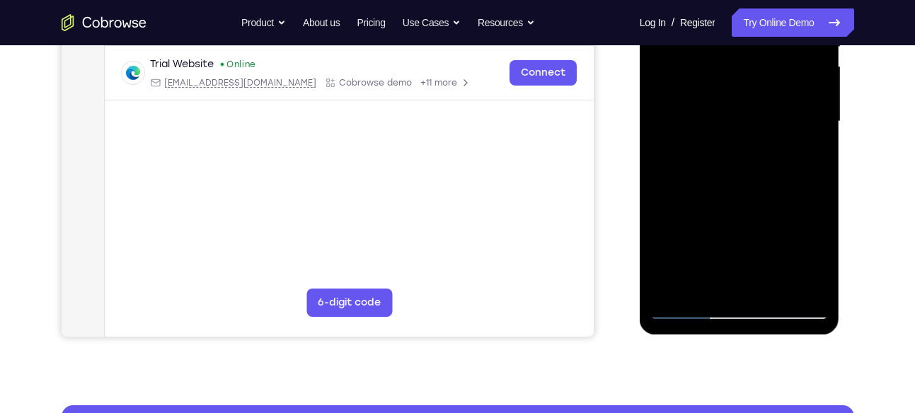
click at [772, 91] on div at bounding box center [739, 122] width 178 height 396
drag, startPoint x: 768, startPoint y: 200, endPoint x: 756, endPoint y: 77, distance: 123.0
click at [756, 77] on div at bounding box center [739, 122] width 178 height 396
drag, startPoint x: 766, startPoint y: 238, endPoint x: 760, endPoint y: 156, distance: 81.6
click at [760, 156] on div at bounding box center [739, 122] width 178 height 396
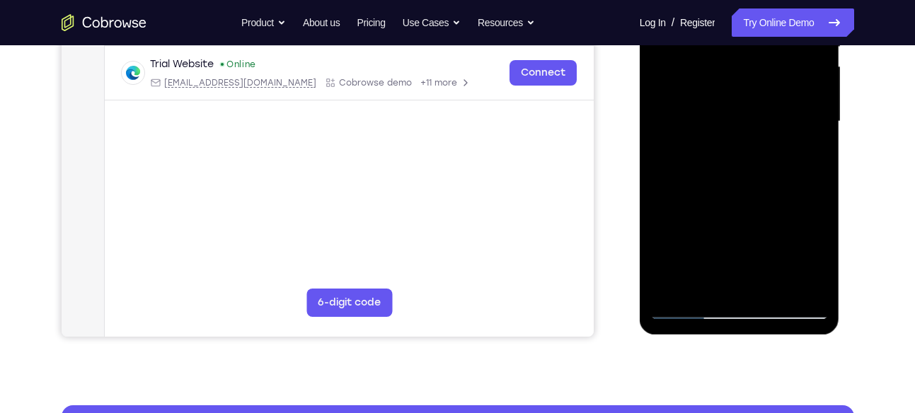
drag, startPoint x: 774, startPoint y: 231, endPoint x: 772, endPoint y: 197, distance: 33.3
click at [772, 197] on div at bounding box center [739, 122] width 178 height 396
drag, startPoint x: 745, startPoint y: 241, endPoint x: 753, endPoint y: 93, distance: 147.5
click at [753, 93] on div at bounding box center [739, 122] width 178 height 396
drag, startPoint x: 739, startPoint y: 238, endPoint x: 731, endPoint y: 110, distance: 127.6
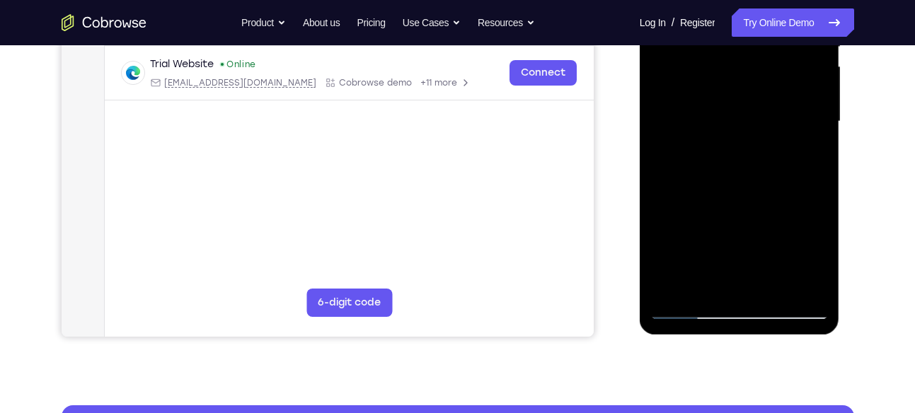
click at [731, 110] on div at bounding box center [739, 122] width 178 height 396
click at [746, 217] on div at bounding box center [739, 122] width 178 height 396
drag, startPoint x: 774, startPoint y: 222, endPoint x: 773, endPoint y: 256, distance: 34.0
click at [773, 256] on div at bounding box center [739, 122] width 178 height 396
drag, startPoint x: 762, startPoint y: 146, endPoint x: 762, endPoint y: 175, distance: 29.0
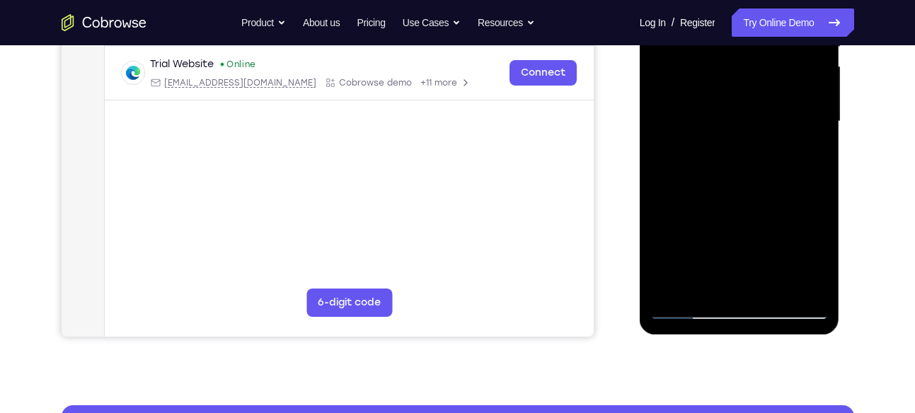
click at [762, 175] on div at bounding box center [739, 122] width 178 height 396
click at [767, 237] on div at bounding box center [739, 122] width 178 height 396
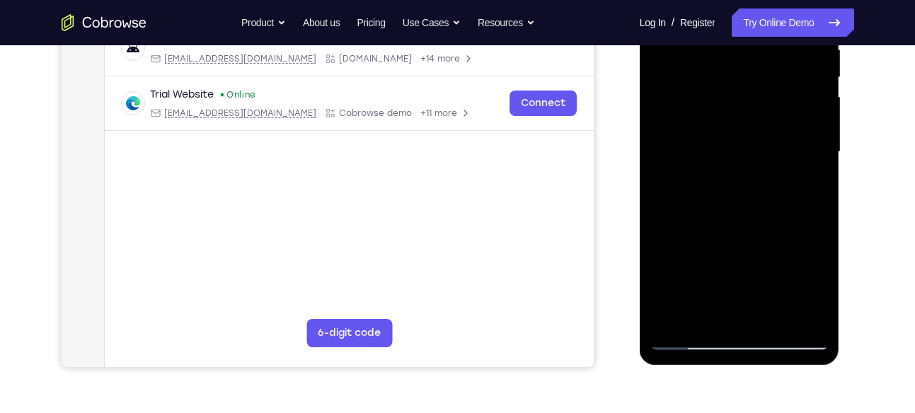
scroll to position [312, 0]
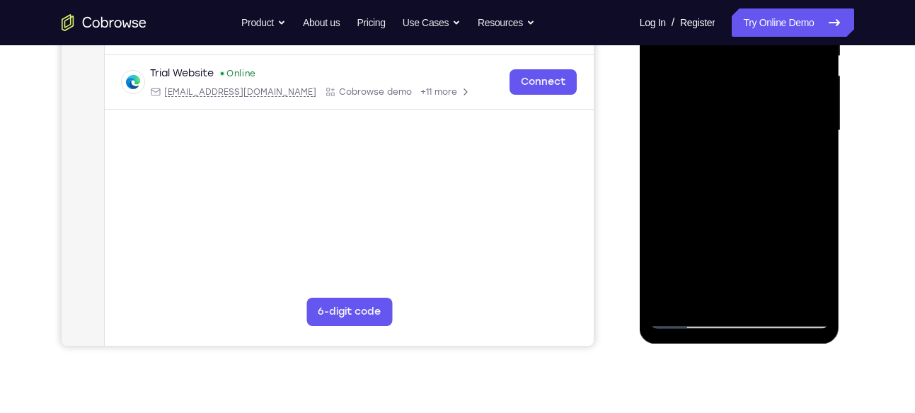
drag, startPoint x: 739, startPoint y: 253, endPoint x: 726, endPoint y: 210, distance: 45.0
click at [726, 210] on div at bounding box center [739, 131] width 178 height 396
click at [735, 297] on div at bounding box center [739, 131] width 178 height 396
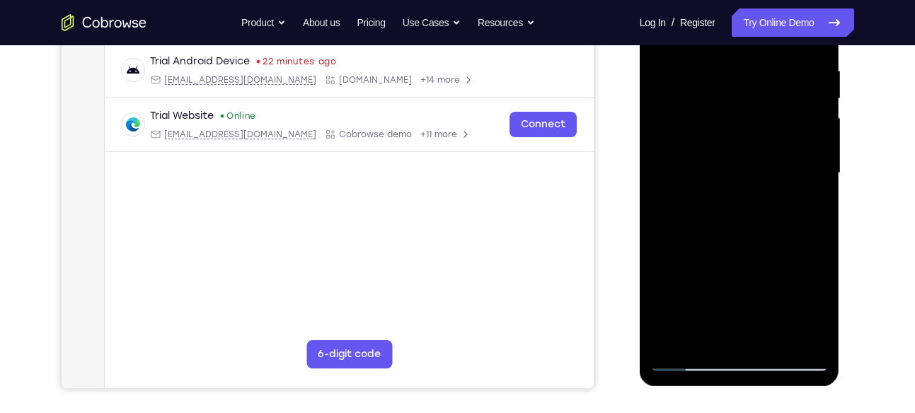
scroll to position [260, 0]
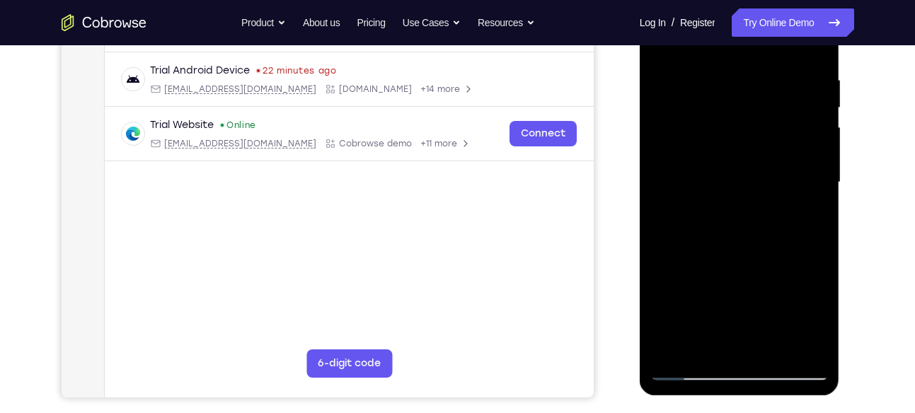
click at [718, 154] on div at bounding box center [739, 182] width 178 height 396
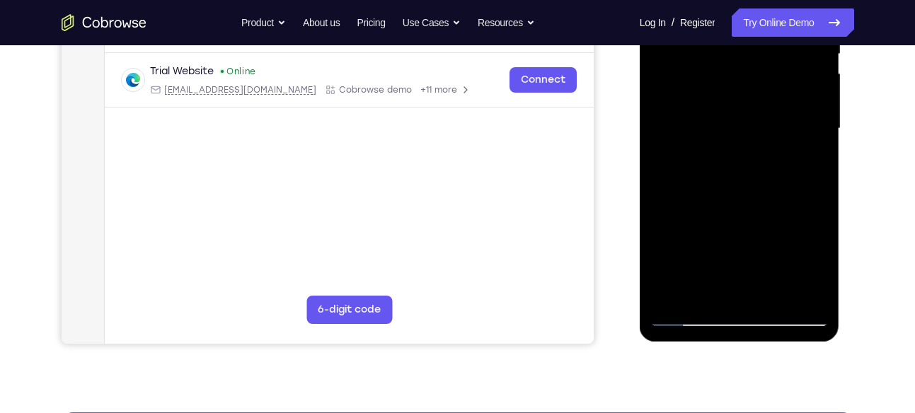
scroll to position [315, 0]
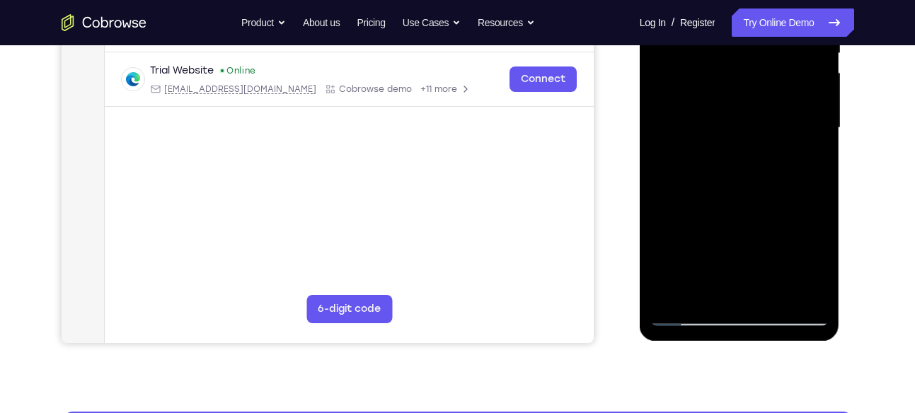
click at [737, 101] on div at bounding box center [739, 128] width 178 height 396
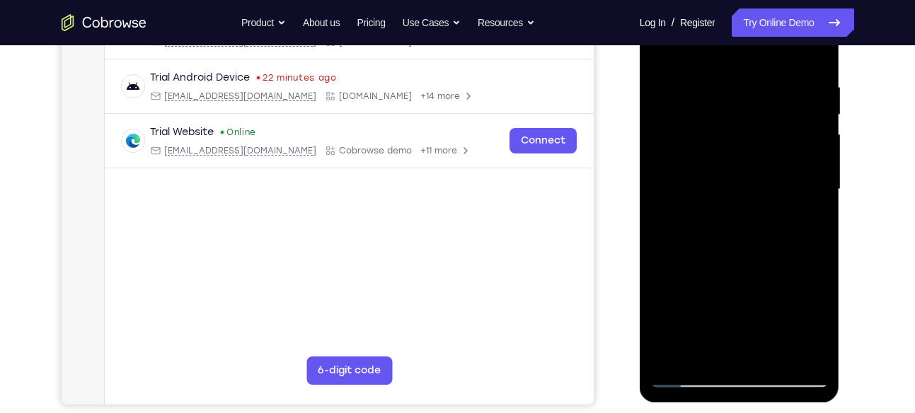
scroll to position [248, 0]
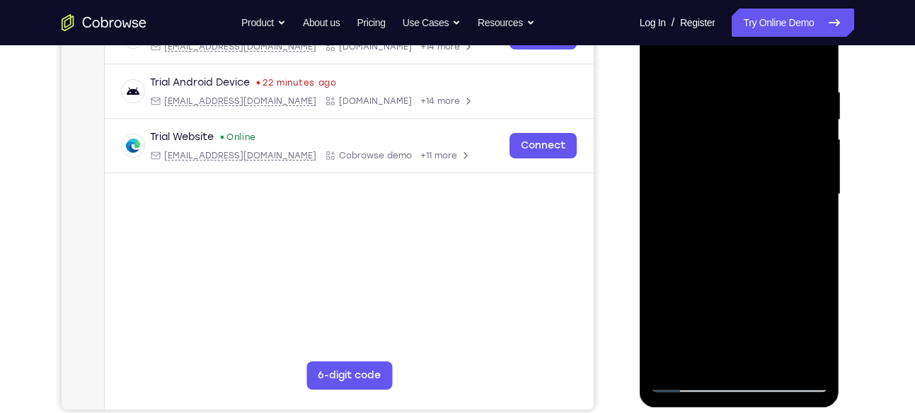
click at [678, 87] on div at bounding box center [739, 194] width 178 height 396
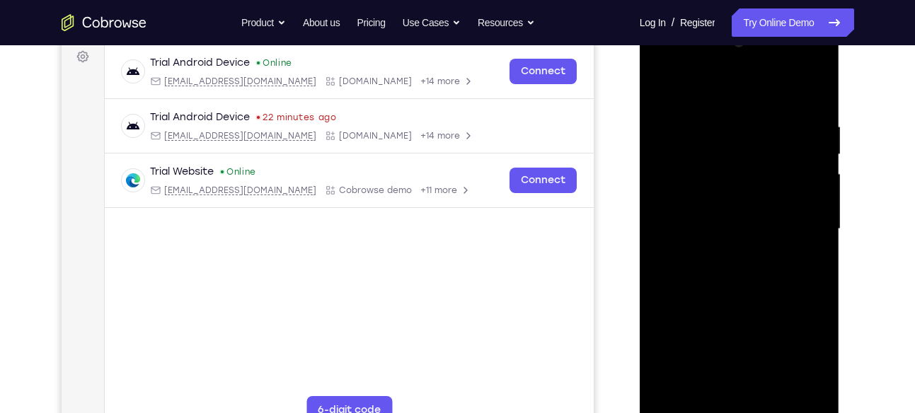
scroll to position [228, 0]
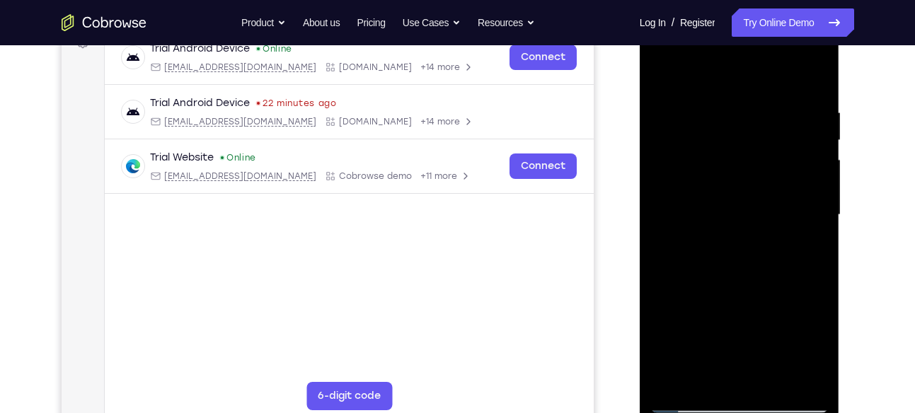
drag, startPoint x: 725, startPoint y: 209, endPoint x: 720, endPoint y: 117, distance: 91.4
click at [720, 117] on div at bounding box center [739, 215] width 178 height 396
drag, startPoint x: 734, startPoint y: 282, endPoint x: 727, endPoint y: 151, distance: 131.8
click at [727, 151] on div at bounding box center [739, 215] width 178 height 396
drag, startPoint x: 711, startPoint y: 303, endPoint x: 713, endPoint y: 361, distance: 58.1
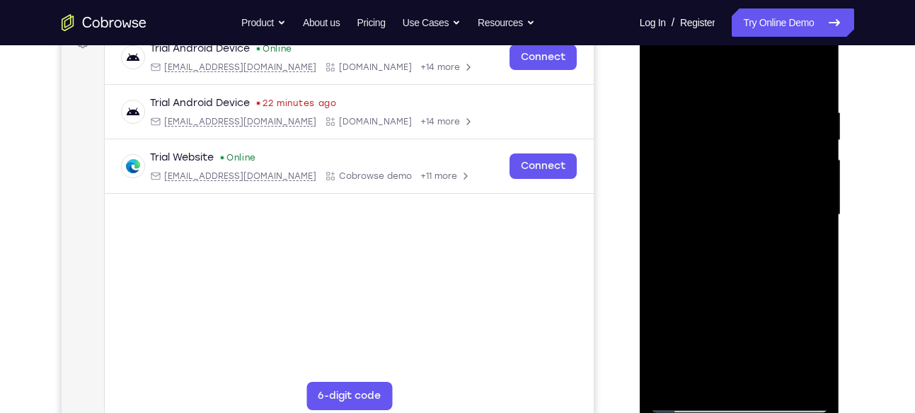
click at [713, 361] on div at bounding box center [739, 215] width 178 height 396
drag, startPoint x: 705, startPoint y: 207, endPoint x: 714, endPoint y: 338, distance: 130.6
click at [714, 338] on div at bounding box center [739, 215] width 178 height 396
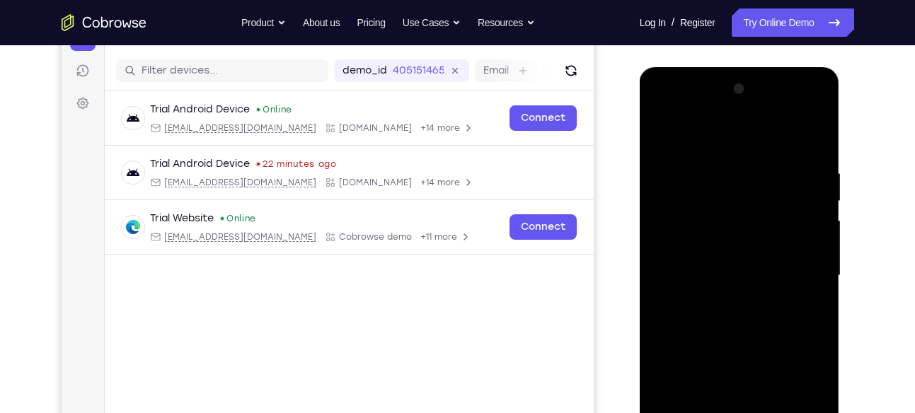
scroll to position [166, 0]
drag, startPoint x: 699, startPoint y: 202, endPoint x: 701, endPoint y: 318, distance: 116.1
click at [701, 318] on div at bounding box center [739, 277] width 178 height 396
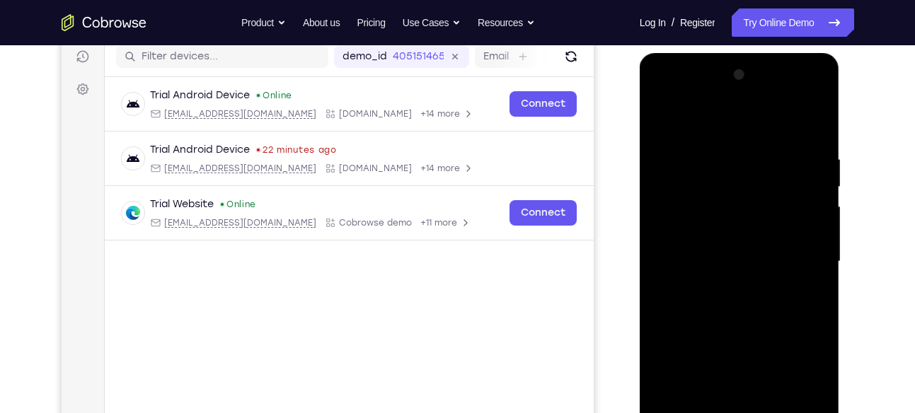
scroll to position [315, 0]
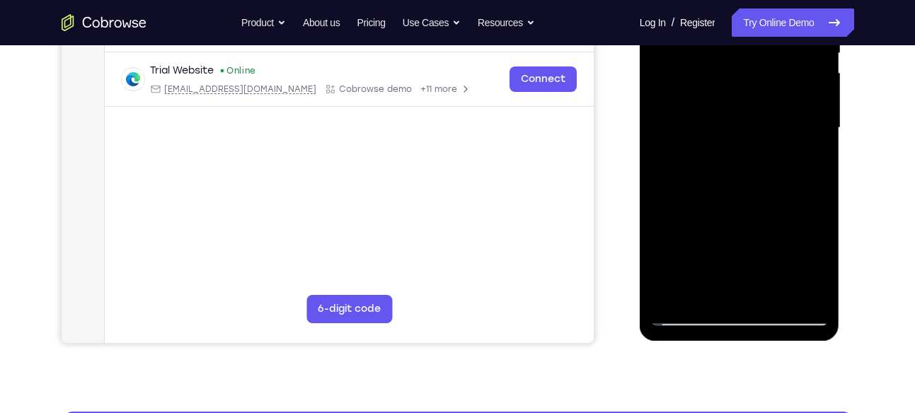
click at [680, 285] on div at bounding box center [739, 128] width 178 height 396
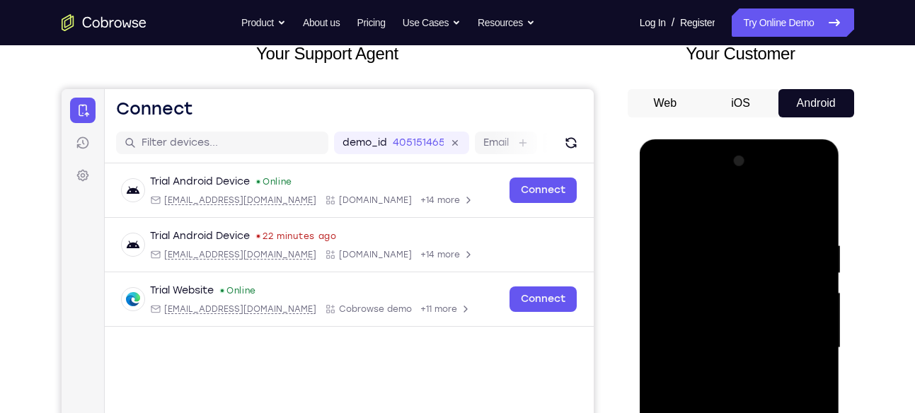
scroll to position [94, 0]
click at [801, 180] on div at bounding box center [739, 349] width 178 height 396
click at [746, 239] on div at bounding box center [739, 349] width 178 height 396
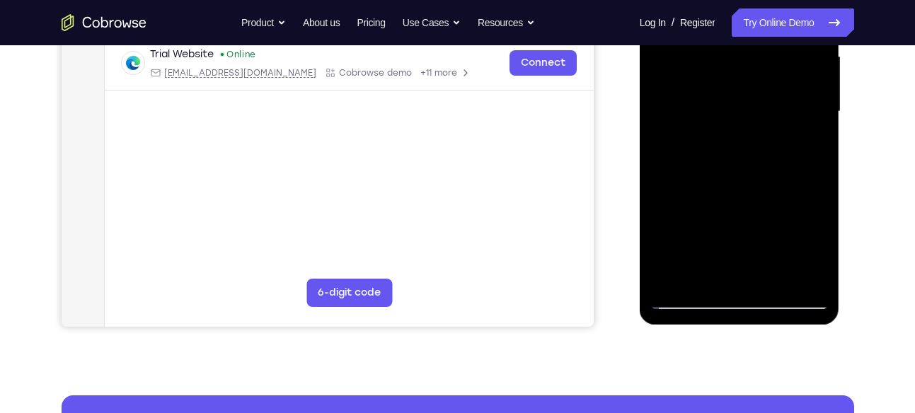
scroll to position [333, 0]
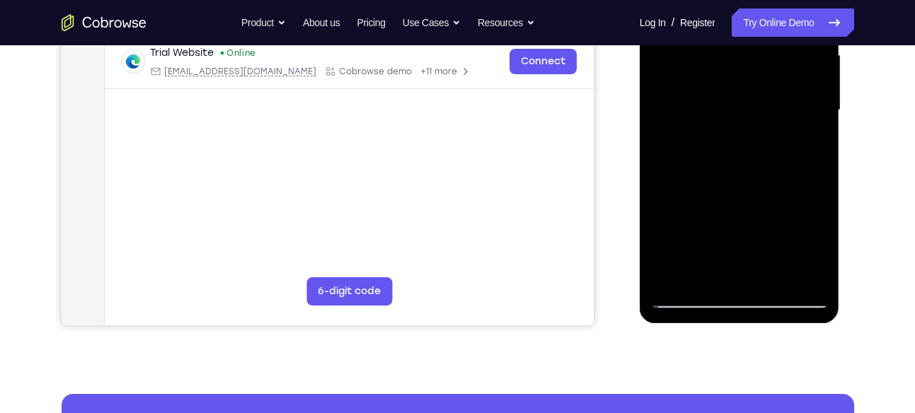
click at [771, 277] on div at bounding box center [739, 110] width 178 height 396
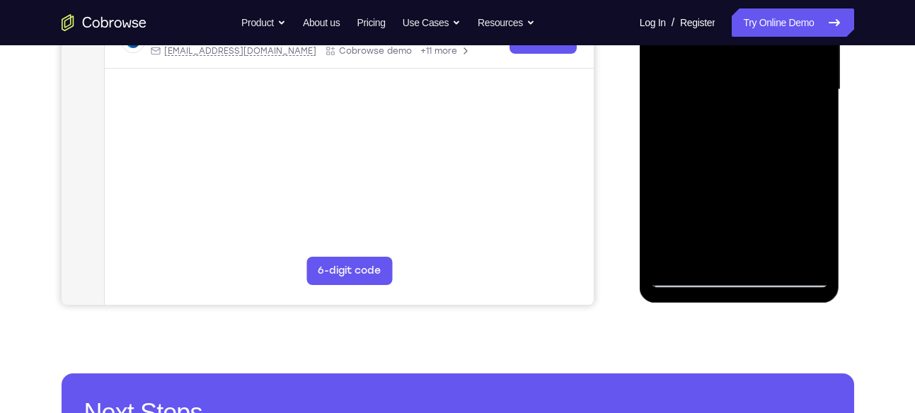
scroll to position [354, 0]
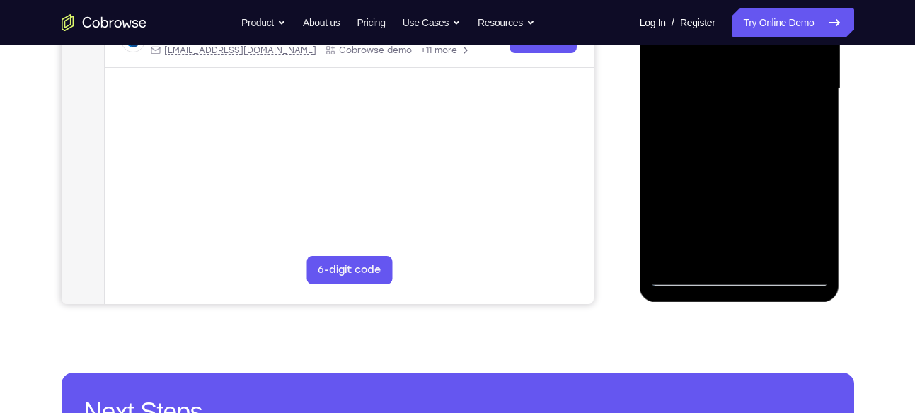
click at [687, 276] on div at bounding box center [739, 89] width 178 height 396
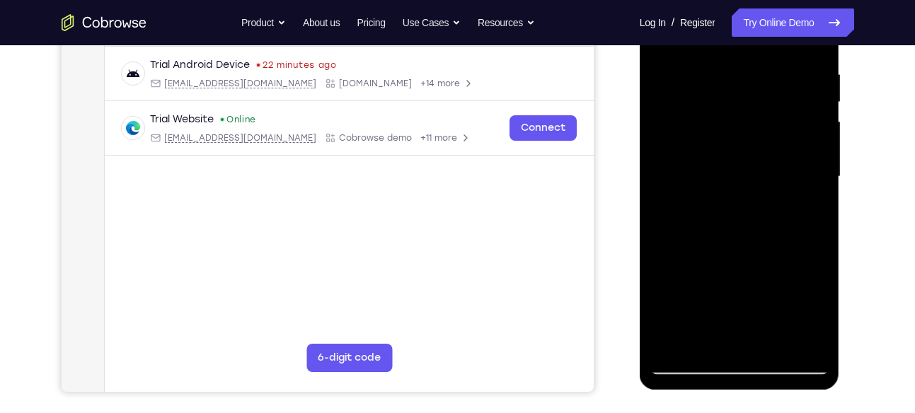
scroll to position [265, 0]
click at [717, 48] on div at bounding box center [739, 177] width 178 height 396
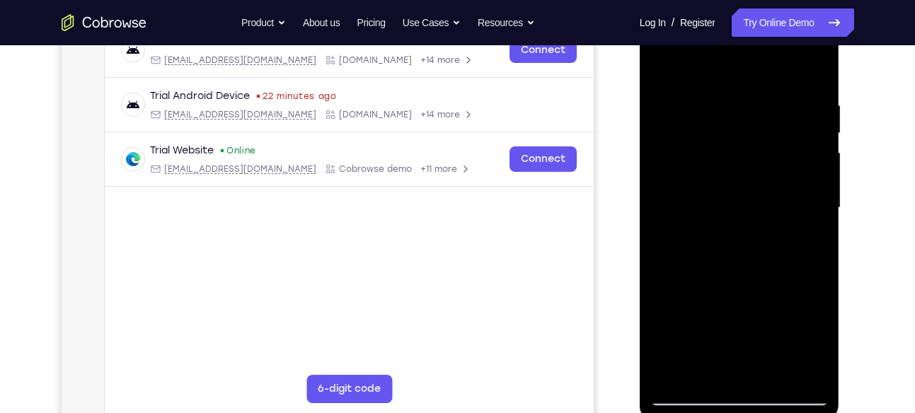
click at [804, 218] on div at bounding box center [739, 208] width 178 height 396
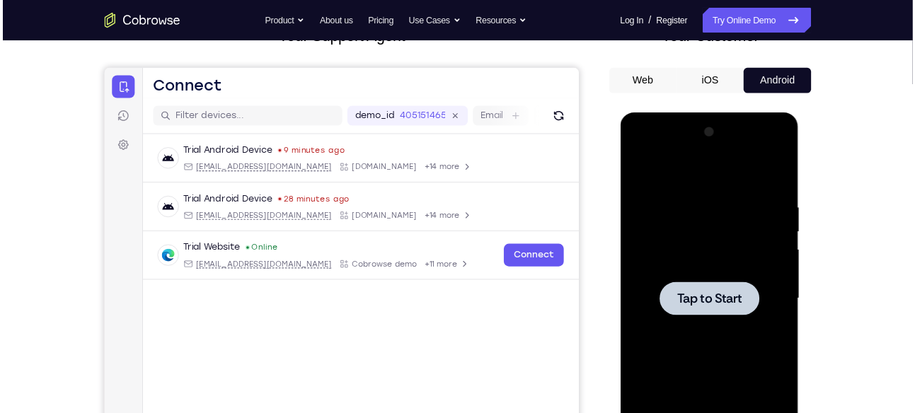
scroll to position [108, 0]
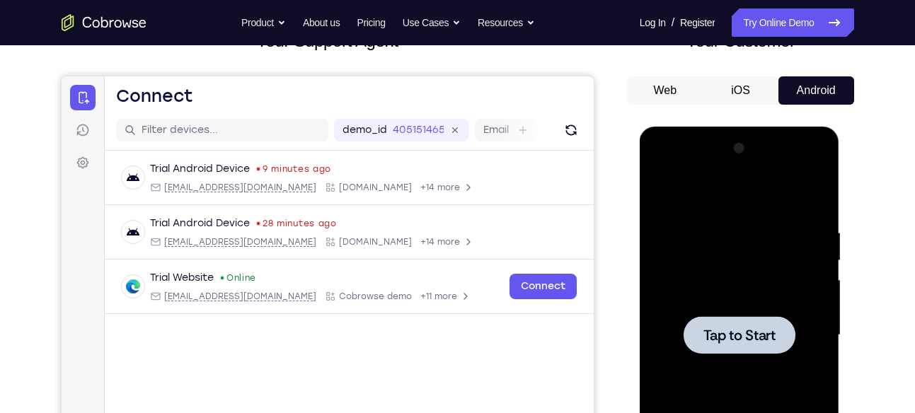
click at [617, 105] on div "Your Support Agent Your Customer Web iOS Android" at bounding box center [458, 289] width 793 height 523
click at [752, 328] on span "Tap to Start" at bounding box center [740, 335] width 72 height 14
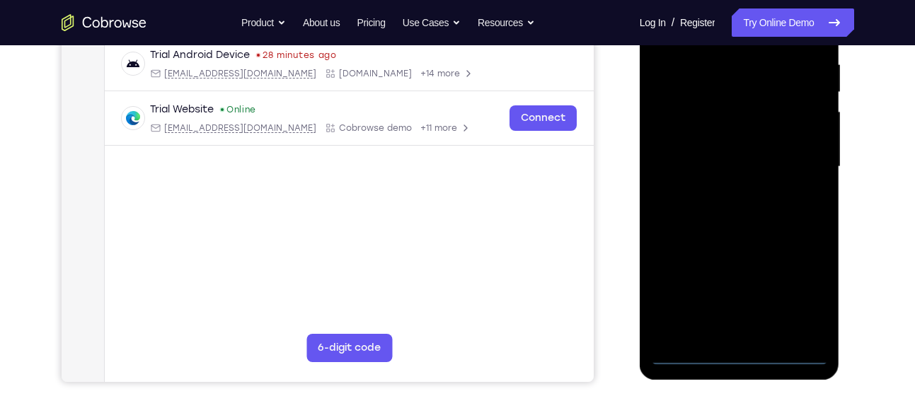
scroll to position [277, 0]
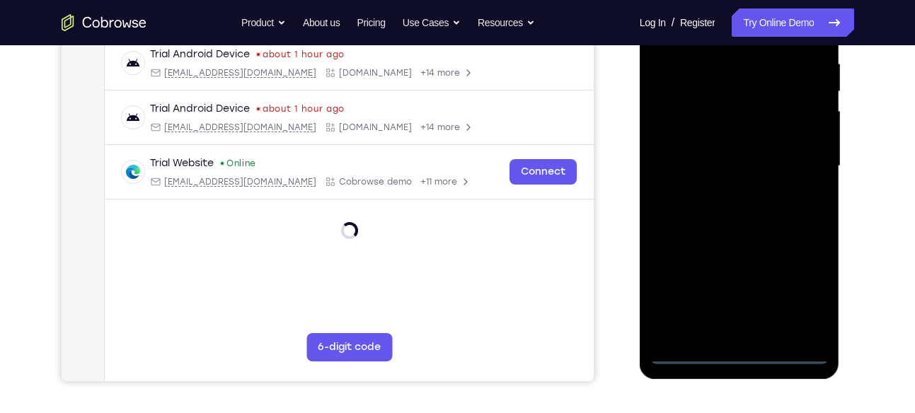
click at [742, 354] on div at bounding box center [739, 166] width 178 height 396
click at [804, 298] on div at bounding box center [739, 166] width 178 height 396
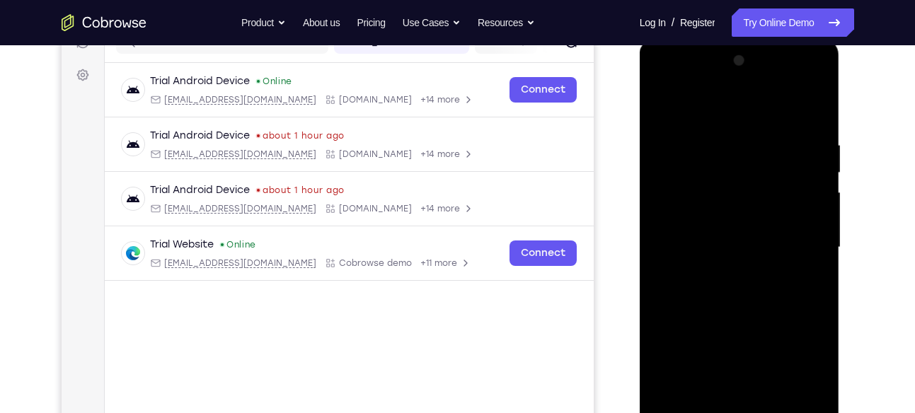
scroll to position [195, 0]
click at [663, 85] on div at bounding box center [739, 248] width 178 height 396
click at [799, 243] on div at bounding box center [739, 248] width 178 height 396
click at [725, 273] on div at bounding box center [739, 248] width 178 height 396
click at [771, 232] on div at bounding box center [739, 248] width 178 height 396
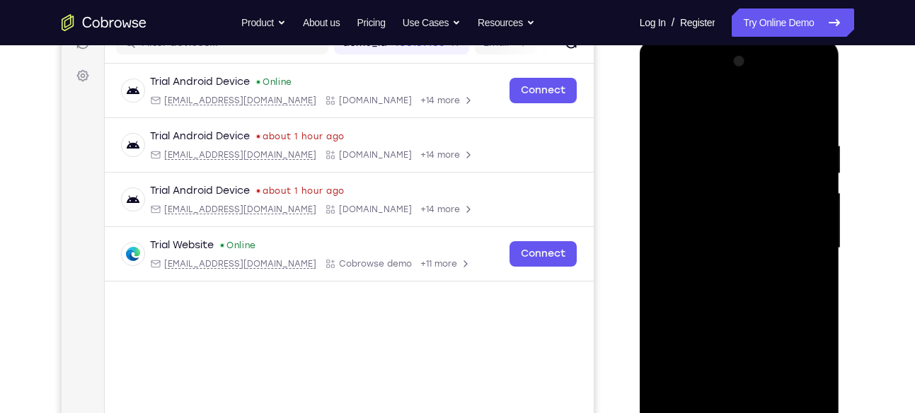
click at [742, 223] on div at bounding box center [739, 248] width 178 height 396
click at [810, 217] on div at bounding box center [739, 248] width 178 height 396
click at [773, 249] on div at bounding box center [739, 248] width 178 height 396
click at [746, 299] on div at bounding box center [739, 248] width 178 height 396
click at [734, 288] on div at bounding box center [739, 248] width 178 height 396
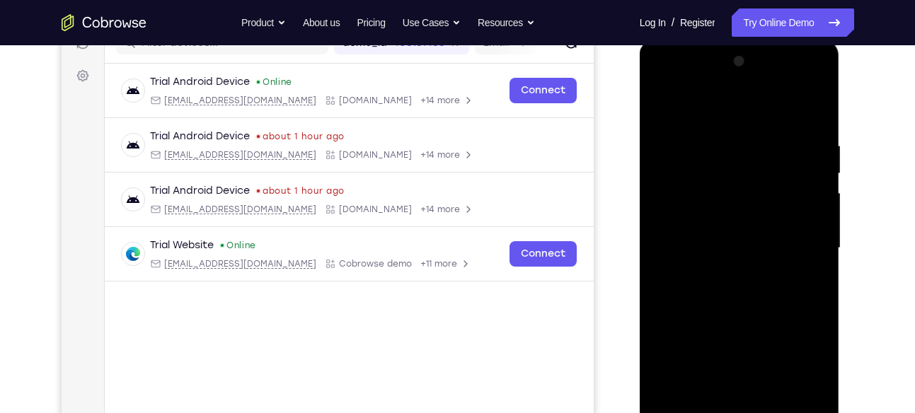
click at [729, 303] on div at bounding box center [739, 248] width 178 height 396
click at [745, 286] on div at bounding box center [739, 248] width 178 height 396
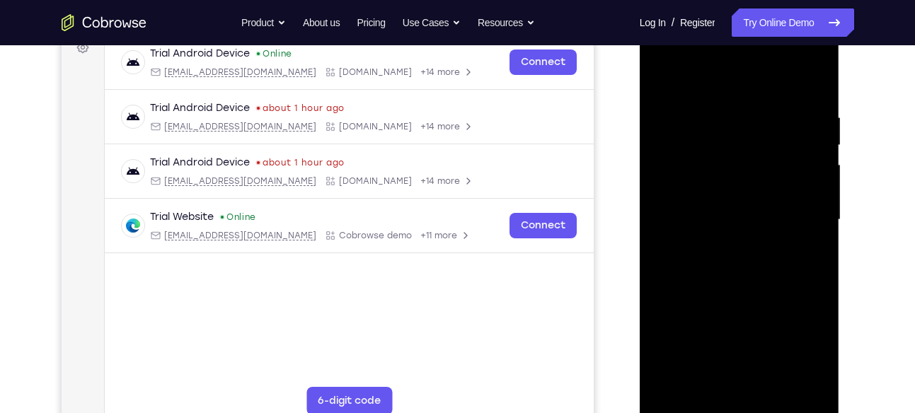
scroll to position [222, 0]
click at [817, 96] on div at bounding box center [739, 221] width 178 height 396
click at [769, 253] on div at bounding box center [739, 221] width 178 height 396
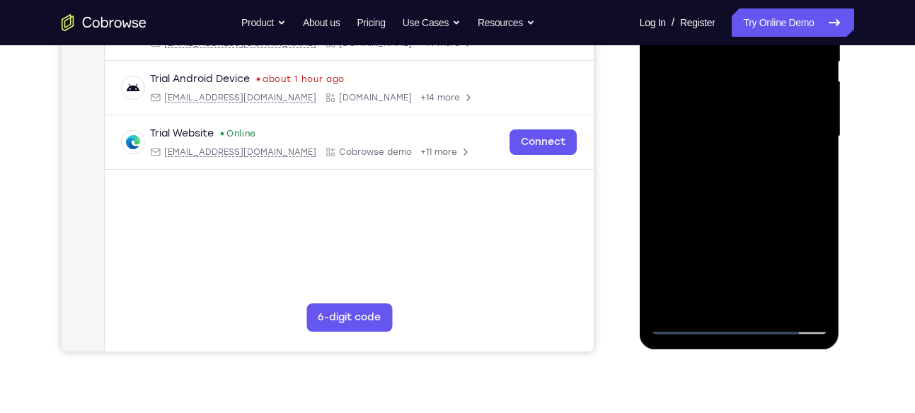
scroll to position [307, 0]
click at [773, 302] on div at bounding box center [739, 136] width 178 height 396
click at [766, 210] on div at bounding box center [739, 136] width 178 height 396
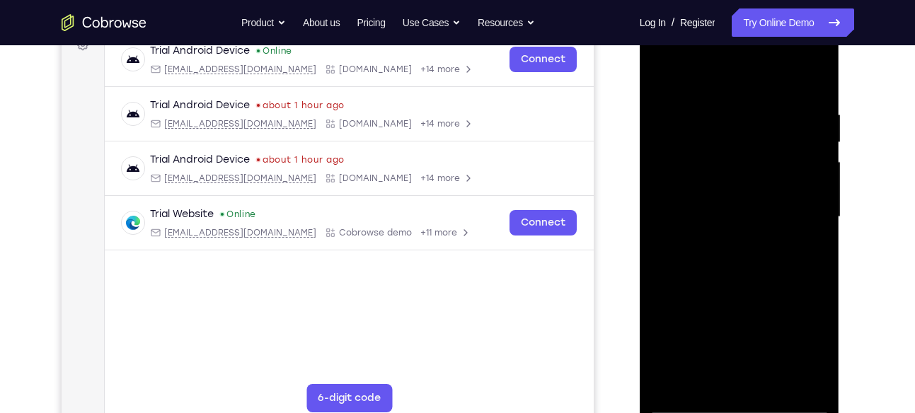
scroll to position [225, 0]
click at [665, 70] on div at bounding box center [739, 218] width 178 height 396
click at [711, 105] on div at bounding box center [739, 218] width 178 height 396
click at [811, 80] on div at bounding box center [739, 218] width 178 height 396
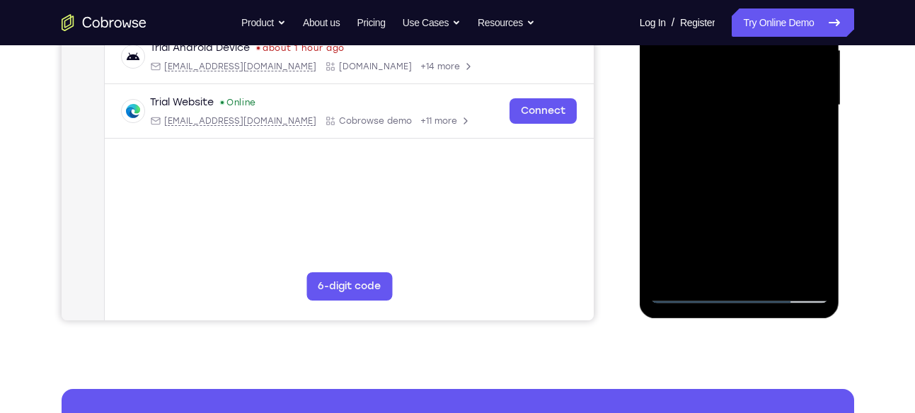
scroll to position [338, 0]
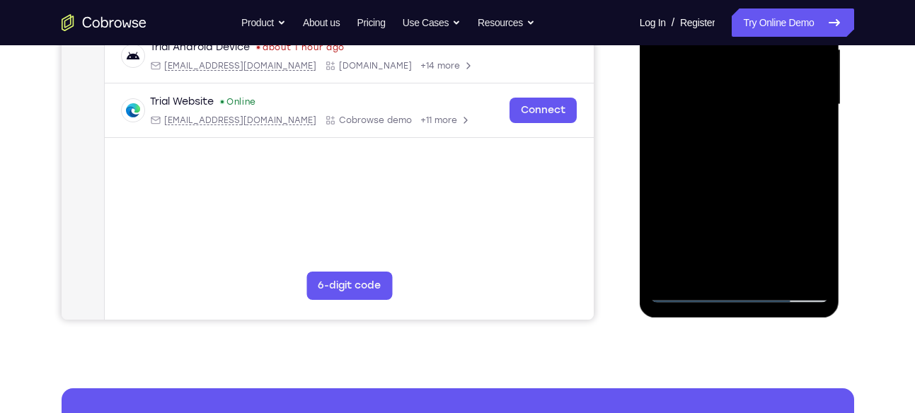
click at [770, 273] on div at bounding box center [739, 105] width 178 height 396
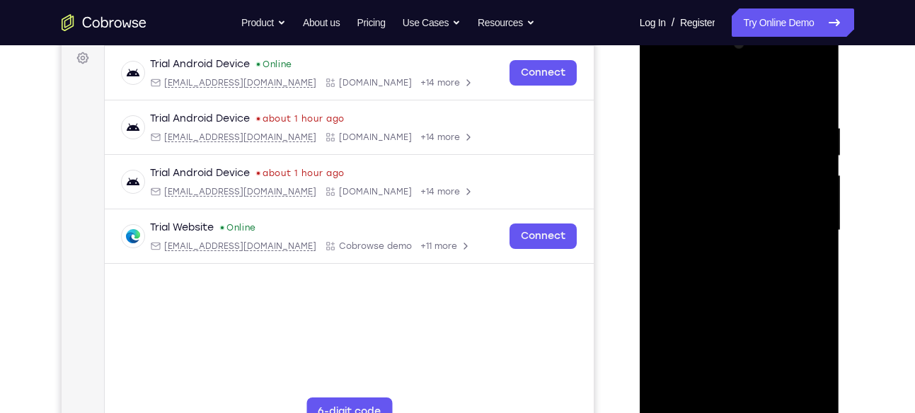
scroll to position [208, 0]
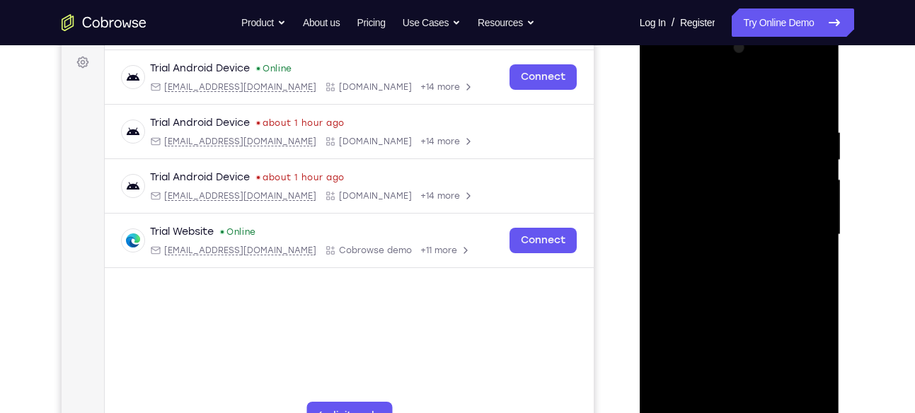
click at [663, 91] on div at bounding box center [739, 235] width 178 height 396
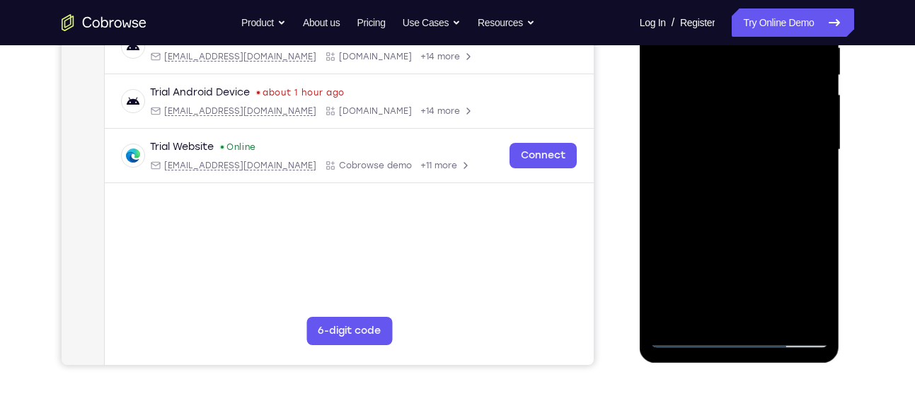
scroll to position [298, 0]
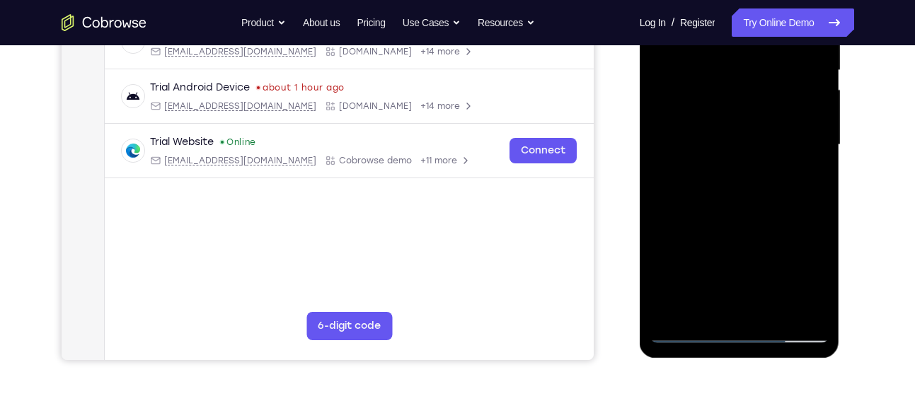
click at [773, 314] on div at bounding box center [739, 145] width 178 height 396
click at [757, 203] on div at bounding box center [739, 145] width 178 height 396
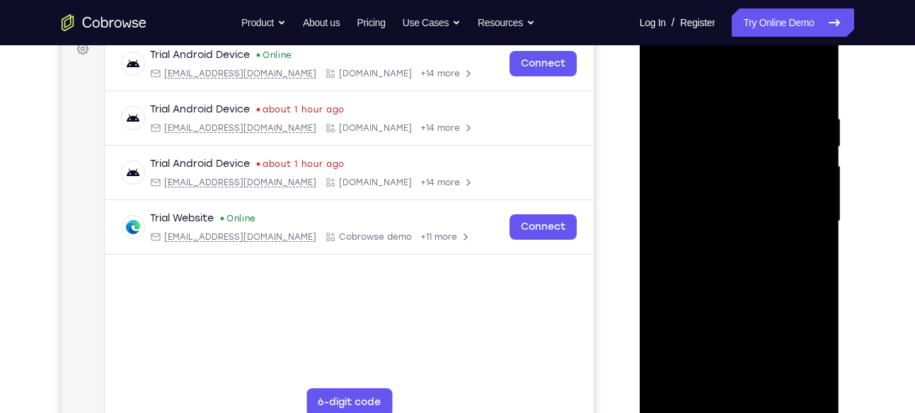
scroll to position [221, 0]
click at [663, 82] on div at bounding box center [739, 222] width 178 height 396
click at [716, 311] on div at bounding box center [739, 222] width 178 height 396
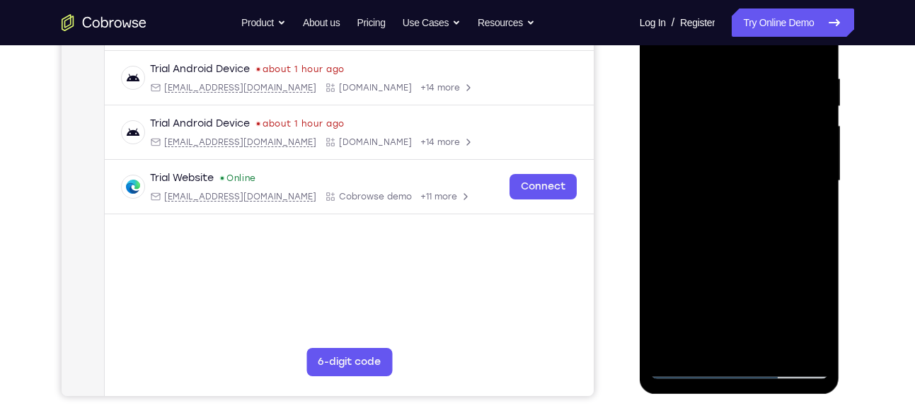
scroll to position [263, 0]
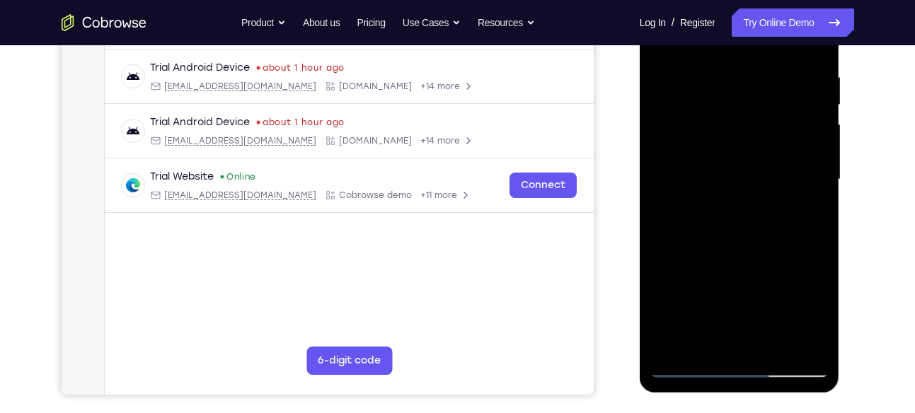
click at [689, 177] on div at bounding box center [739, 180] width 178 height 396
click at [716, 302] on div at bounding box center [739, 180] width 178 height 396
click at [808, 215] on div at bounding box center [739, 180] width 178 height 396
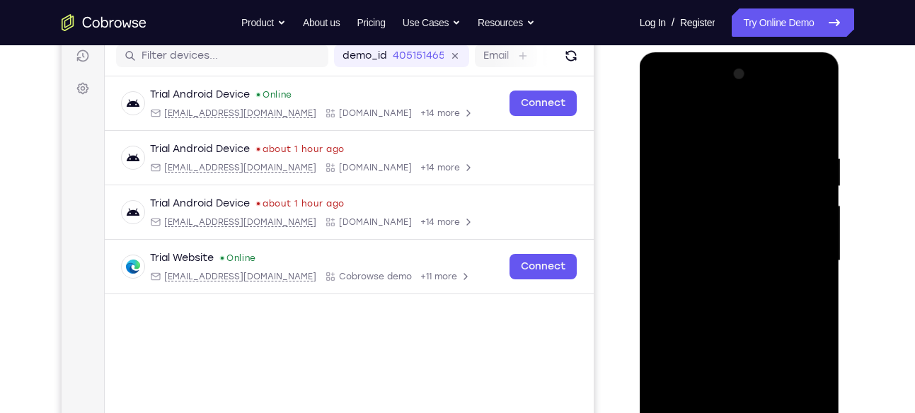
scroll to position [173, 0]
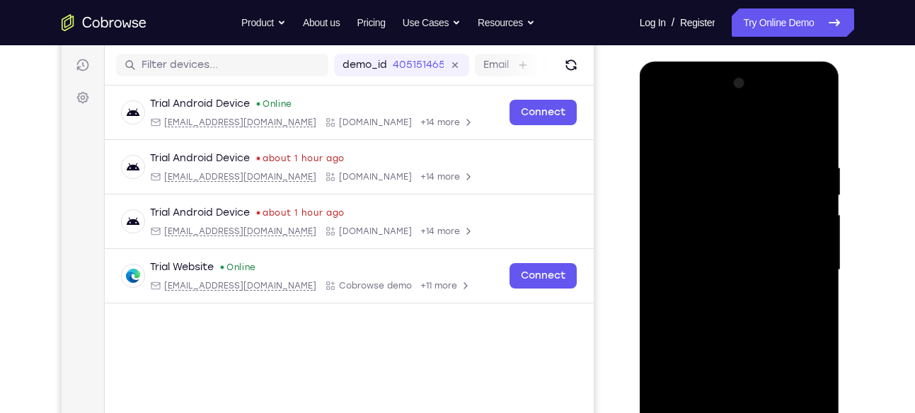
click at [659, 127] on div at bounding box center [739, 270] width 178 height 396
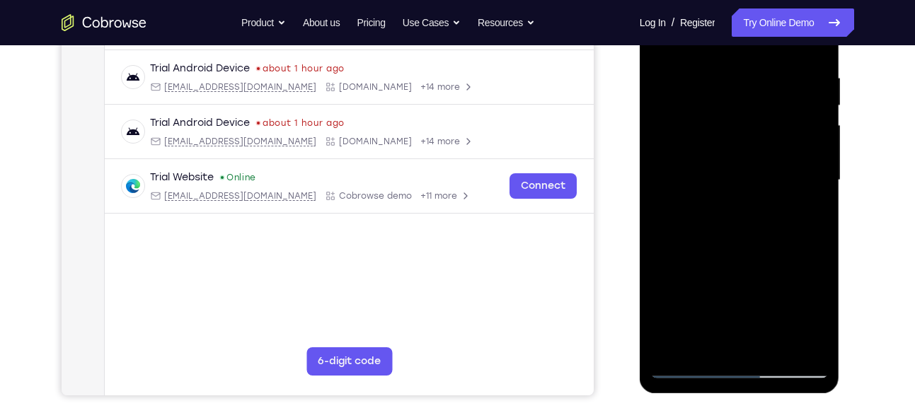
scroll to position [324, 0]
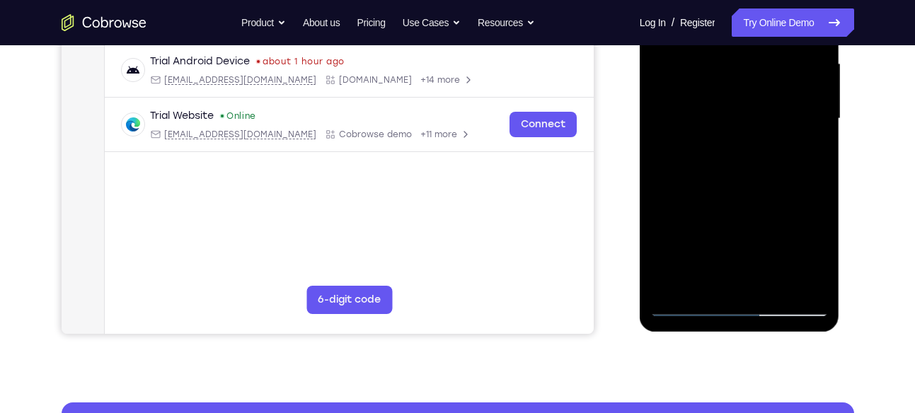
click at [686, 308] on div at bounding box center [739, 119] width 178 height 396
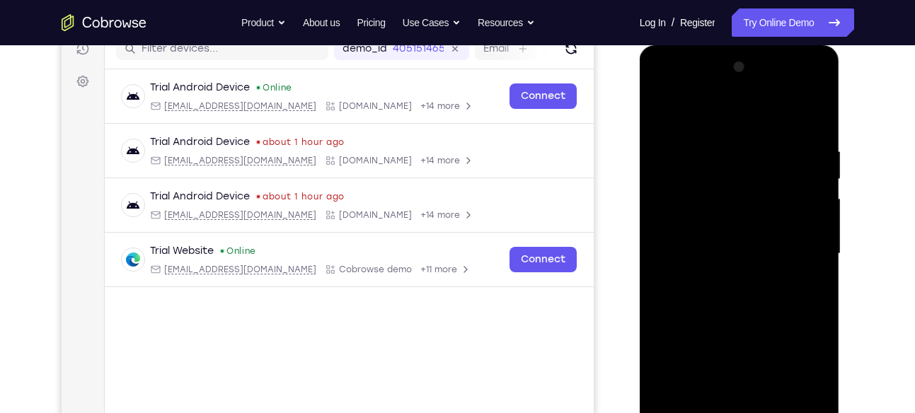
scroll to position [190, 0]
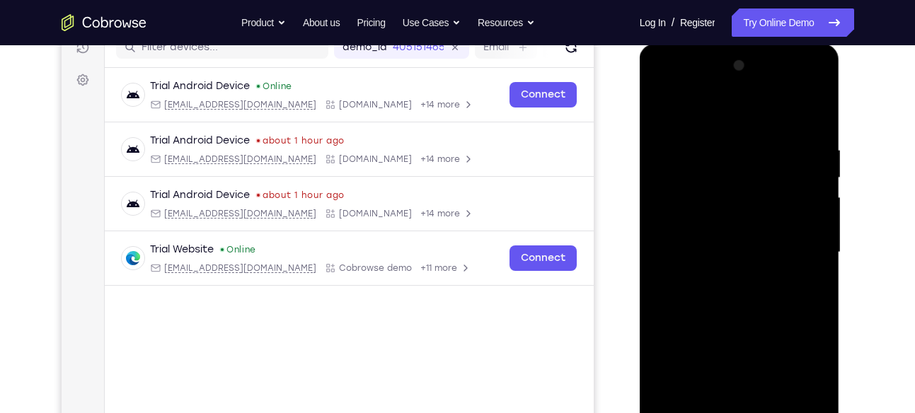
click at [664, 114] on div at bounding box center [739, 253] width 178 height 396
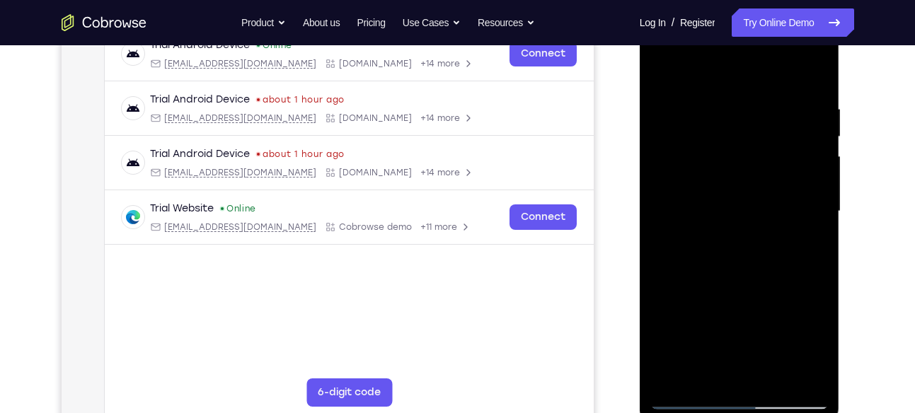
scroll to position [232, 0]
drag, startPoint x: 718, startPoint y: 305, endPoint x: 714, endPoint y: 161, distance: 143.8
click at [714, 161] on div at bounding box center [739, 211] width 178 height 396
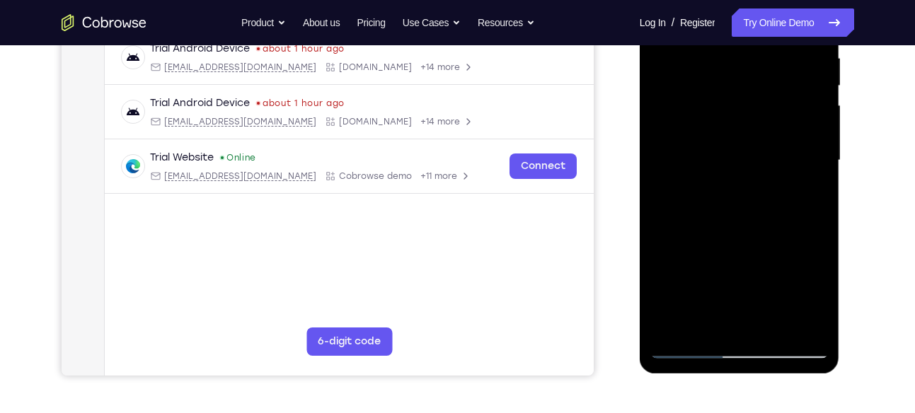
scroll to position [282, 0]
drag, startPoint x: 737, startPoint y: 251, endPoint x: 735, endPoint y: 127, distance: 123.9
click at [735, 127] on div at bounding box center [739, 161] width 178 height 396
drag, startPoint x: 747, startPoint y: 240, endPoint x: 738, endPoint y: 87, distance: 153.2
click at [738, 87] on div at bounding box center [739, 161] width 178 height 396
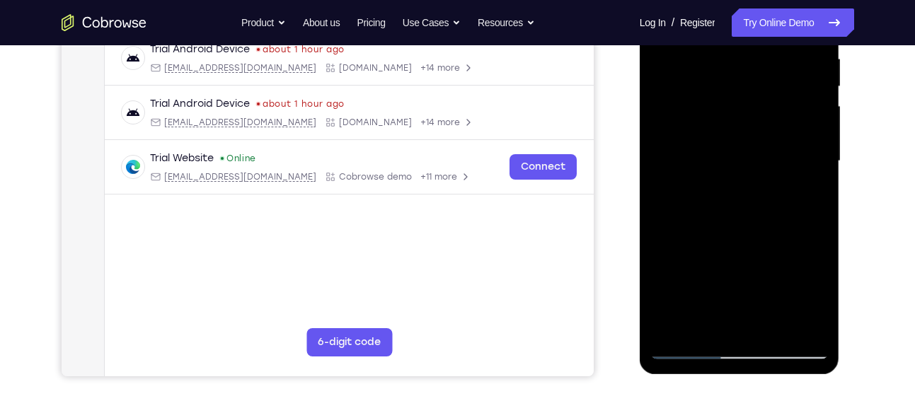
drag, startPoint x: 740, startPoint y: 282, endPoint x: 734, endPoint y: 139, distance: 142.4
click at [734, 139] on div at bounding box center [739, 161] width 178 height 396
click at [742, 199] on div at bounding box center [739, 161] width 178 height 396
drag, startPoint x: 747, startPoint y: 248, endPoint x: 745, endPoint y: 122, distance: 126.0
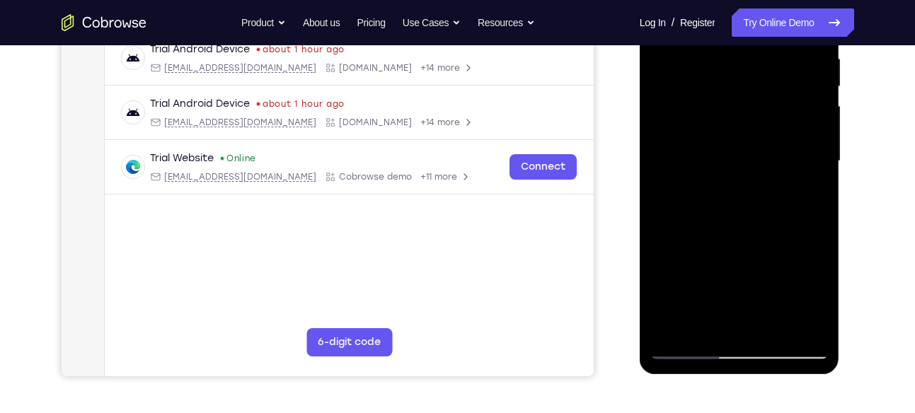
click at [745, 122] on div at bounding box center [739, 161] width 178 height 396
drag, startPoint x: 744, startPoint y: 263, endPoint x: 738, endPoint y: 160, distance: 102.8
click at [738, 160] on div at bounding box center [739, 161] width 178 height 396
drag, startPoint x: 747, startPoint y: 246, endPoint x: 750, endPoint y: 171, distance: 75.1
click at [750, 171] on div at bounding box center [739, 161] width 178 height 396
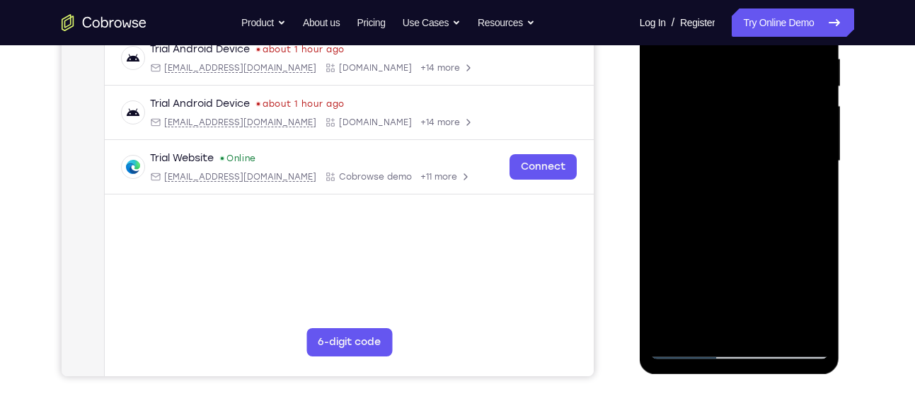
drag, startPoint x: 759, startPoint y: 243, endPoint x: 759, endPoint y: 186, distance: 56.6
click at [759, 186] on div at bounding box center [739, 161] width 178 height 396
drag, startPoint x: 780, startPoint y: 227, endPoint x: 774, endPoint y: 190, distance: 36.5
click at [774, 190] on div at bounding box center [739, 161] width 178 height 396
drag, startPoint x: 773, startPoint y: 223, endPoint x: 772, endPoint y: 165, distance: 58.1
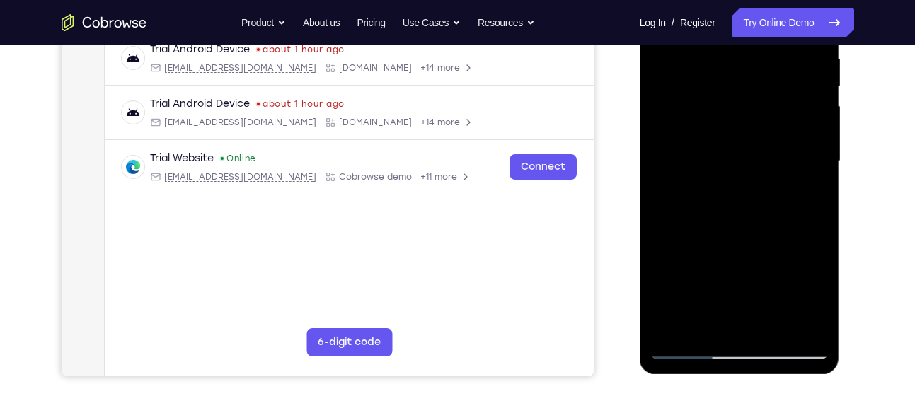
click at [772, 165] on div at bounding box center [739, 161] width 178 height 396
click at [791, 236] on div at bounding box center [739, 161] width 178 height 396
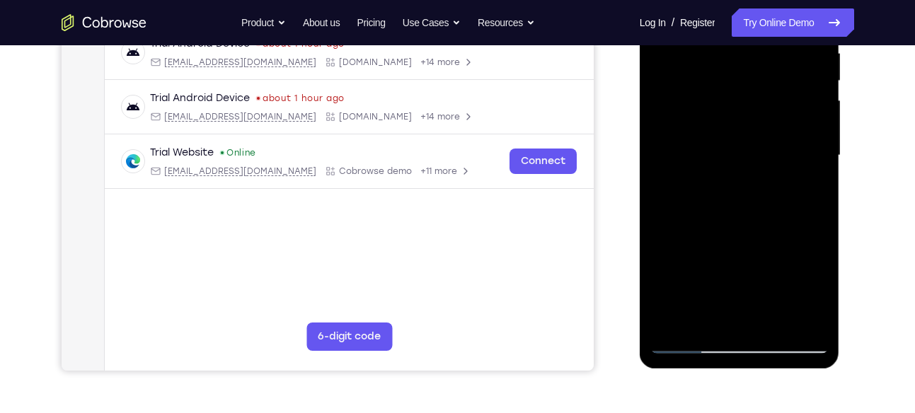
scroll to position [288, 0]
drag, startPoint x: 766, startPoint y: 228, endPoint x: 764, endPoint y: 189, distance: 39.0
click at [764, 189] on div at bounding box center [739, 155] width 178 height 396
drag, startPoint x: 757, startPoint y: 240, endPoint x: 758, endPoint y: 197, distance: 42.5
click at [758, 197] on div at bounding box center [739, 155] width 178 height 396
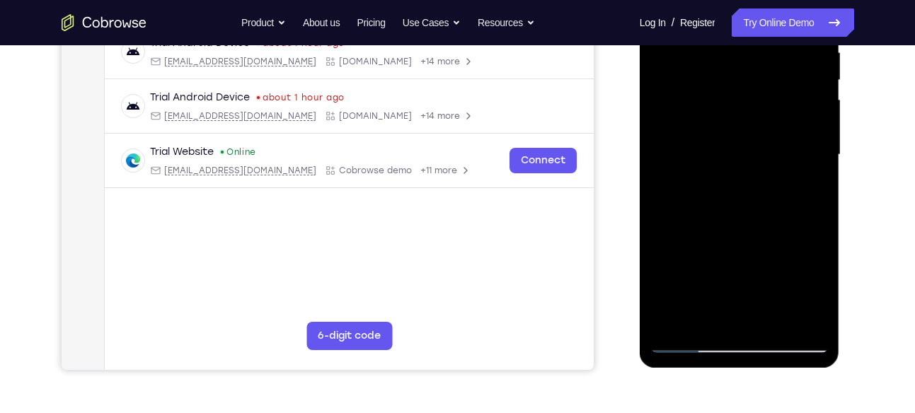
drag, startPoint x: 753, startPoint y: 255, endPoint x: 753, endPoint y: 220, distance: 34.7
click at [753, 220] on div at bounding box center [739, 155] width 178 height 396
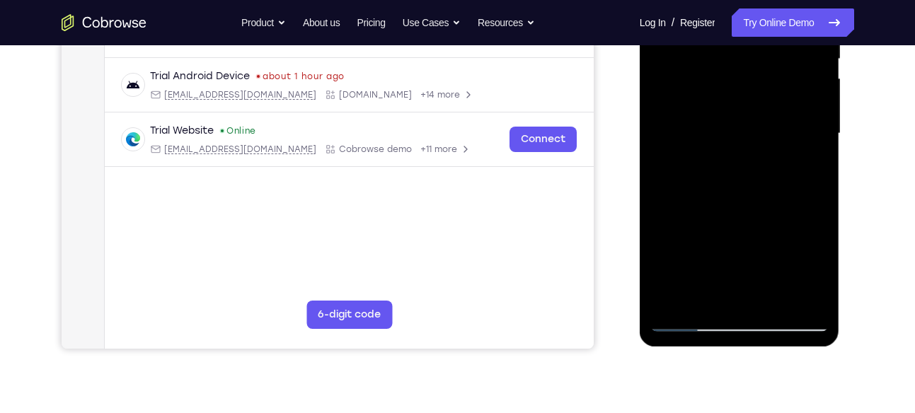
scroll to position [310, 0]
drag, startPoint x: 762, startPoint y: 213, endPoint x: 764, endPoint y: 143, distance: 70.1
click at [764, 143] on div at bounding box center [739, 133] width 178 height 396
drag, startPoint x: 752, startPoint y: 253, endPoint x: 748, endPoint y: 165, distance: 87.8
click at [748, 165] on div at bounding box center [739, 133] width 178 height 396
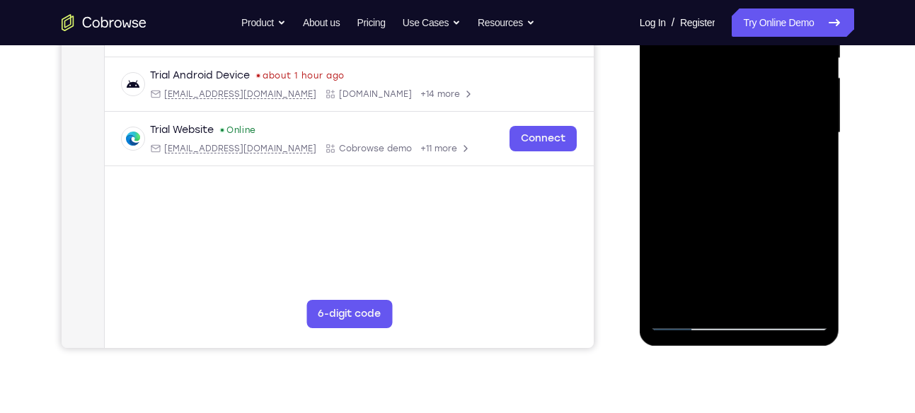
drag, startPoint x: 751, startPoint y: 233, endPoint x: 751, endPoint y: 174, distance: 58.7
click at [751, 174] on div at bounding box center [739, 133] width 178 height 396
drag, startPoint x: 764, startPoint y: 243, endPoint x: 756, endPoint y: 195, distance: 49.5
click at [756, 195] on div at bounding box center [739, 133] width 178 height 396
drag, startPoint x: 763, startPoint y: 226, endPoint x: 766, endPoint y: 164, distance: 61.6
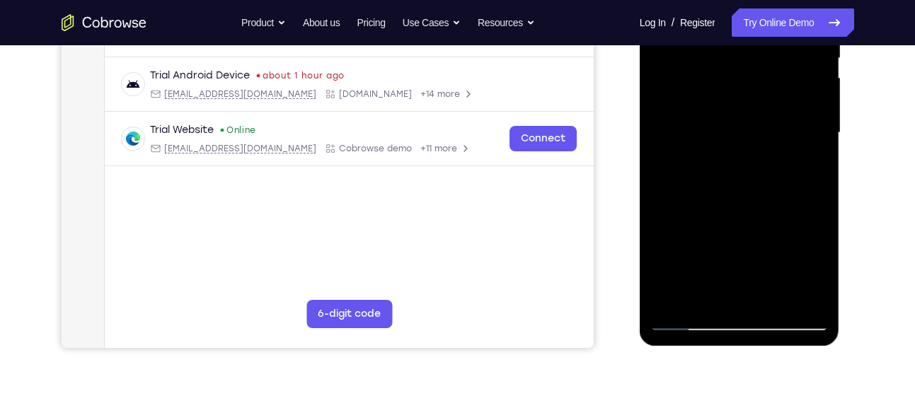
click at [766, 164] on div at bounding box center [739, 133] width 178 height 396
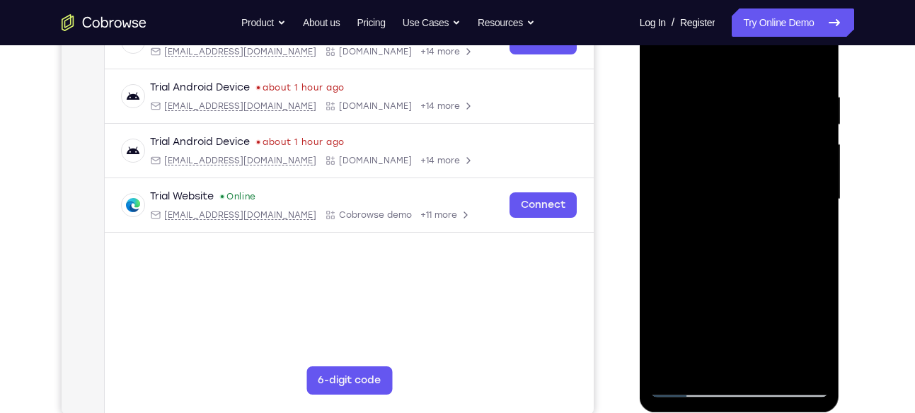
scroll to position [243, 0]
click at [774, 369] on div at bounding box center [739, 200] width 178 height 396
